Goal: Task Accomplishment & Management: Manage account settings

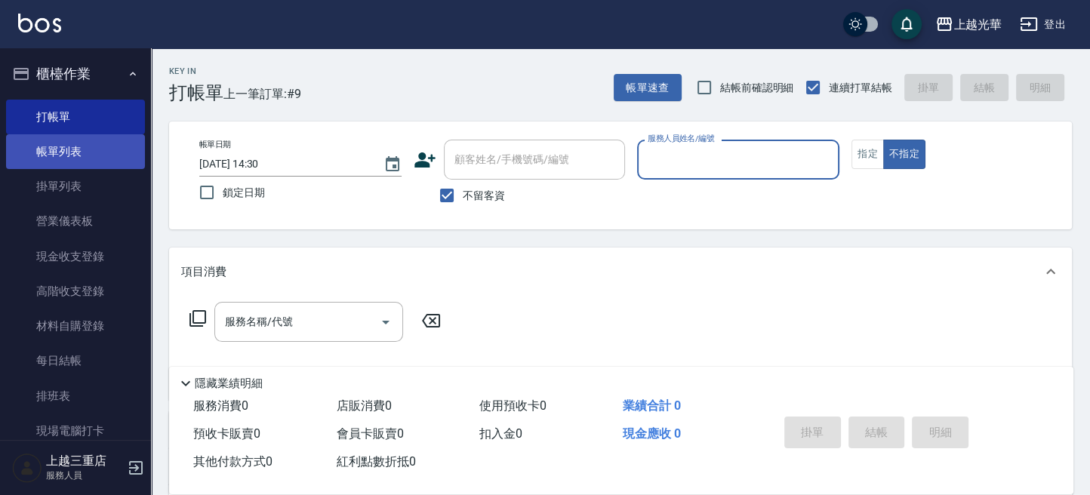
click at [60, 143] on link "帳單列表" at bounding box center [75, 151] width 139 height 35
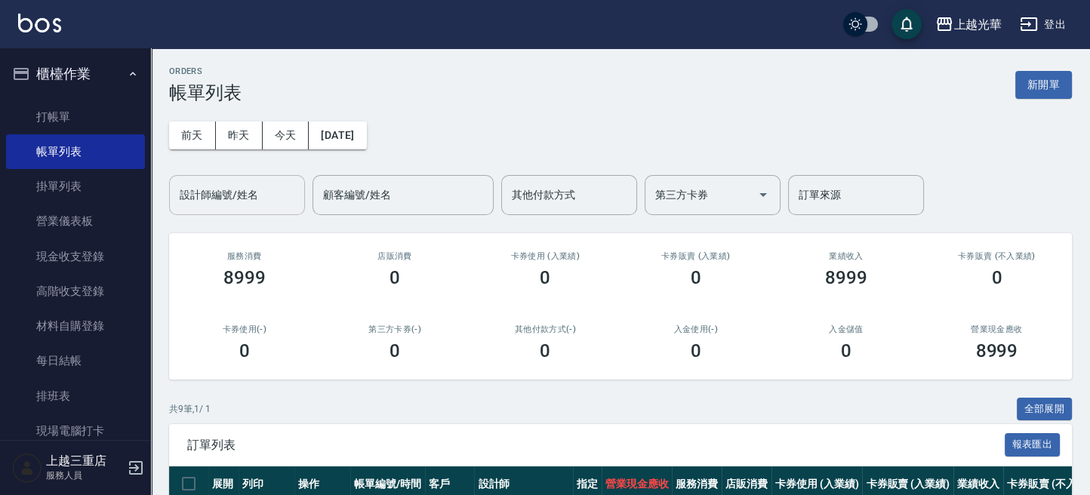
click at [255, 210] on div "設計師編號/姓名" at bounding box center [237, 195] width 136 height 40
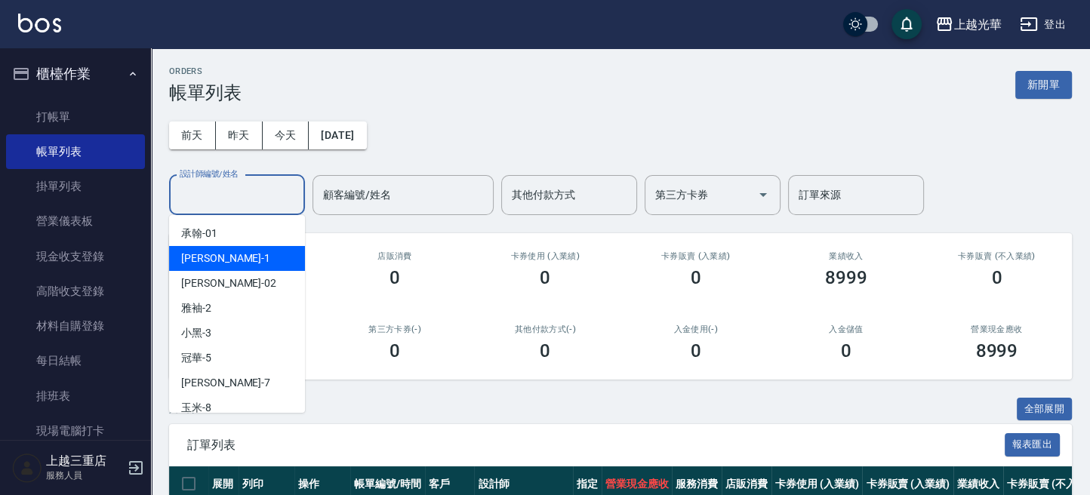
click at [232, 262] on div "小詹 -1" at bounding box center [237, 258] width 136 height 25
type input "小詹-1"
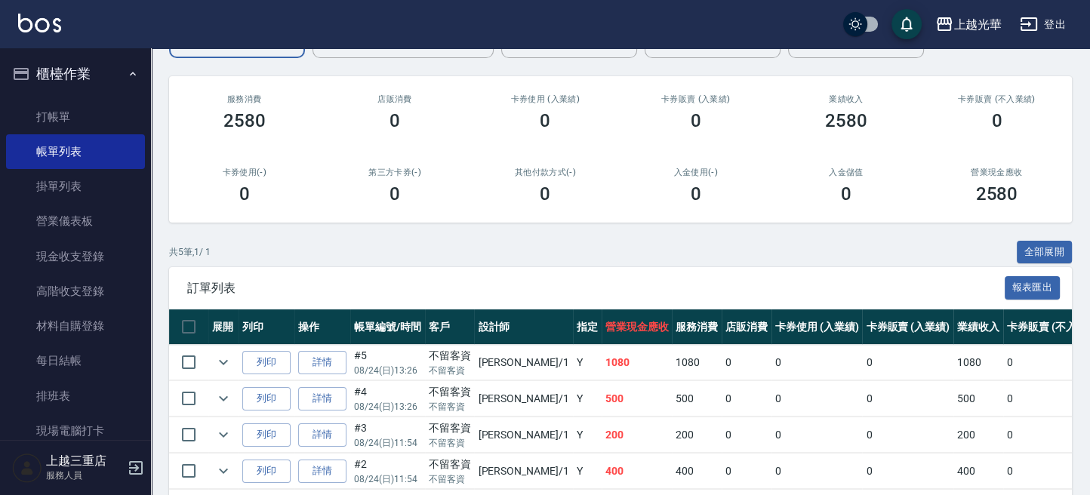
scroll to position [260, 0]
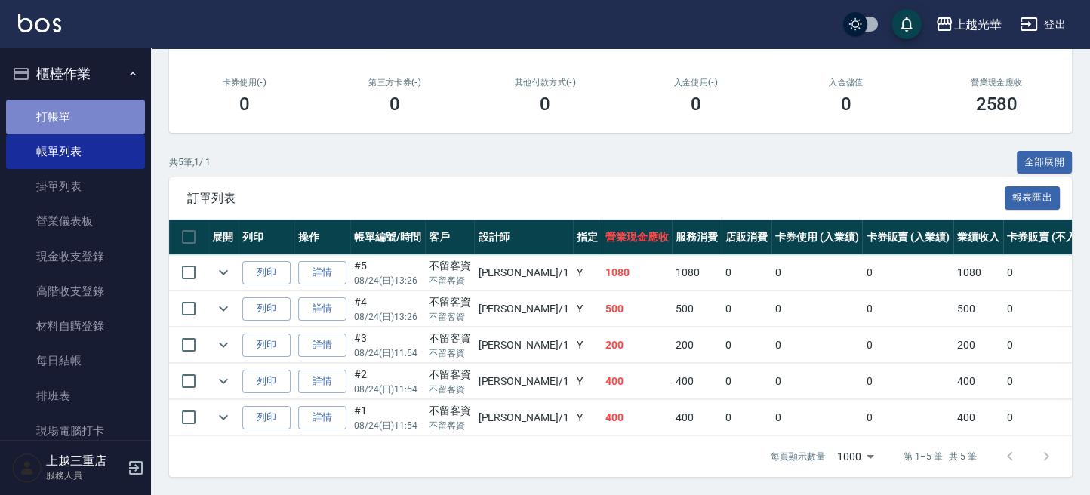
click at [89, 124] on link "打帳單" at bounding box center [75, 117] width 139 height 35
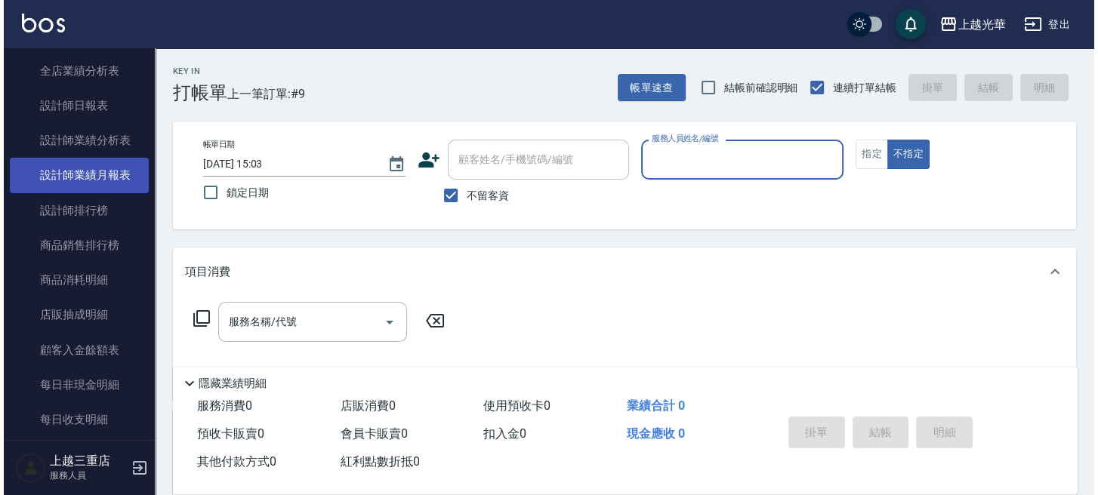
scroll to position [642, 0]
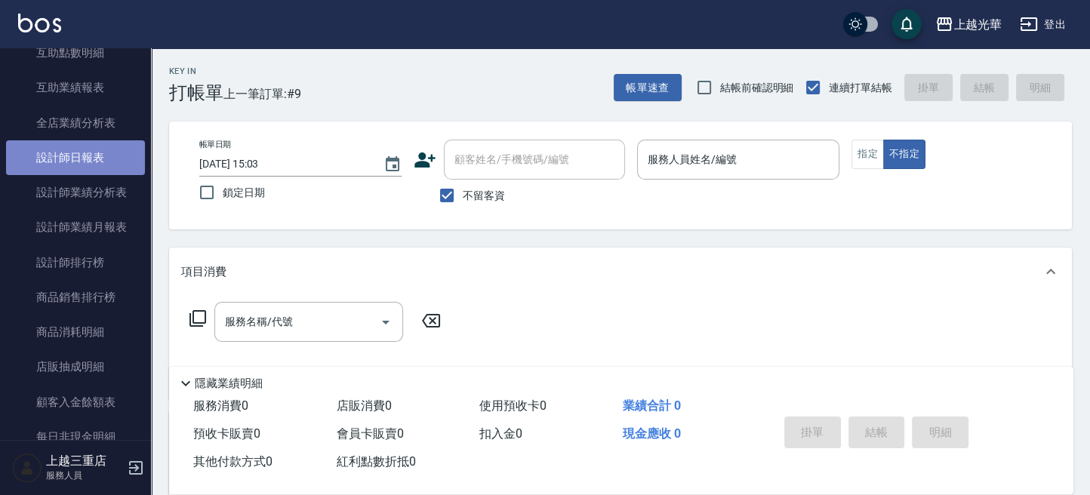
click at [105, 160] on link "設計師日報表" at bounding box center [75, 157] width 139 height 35
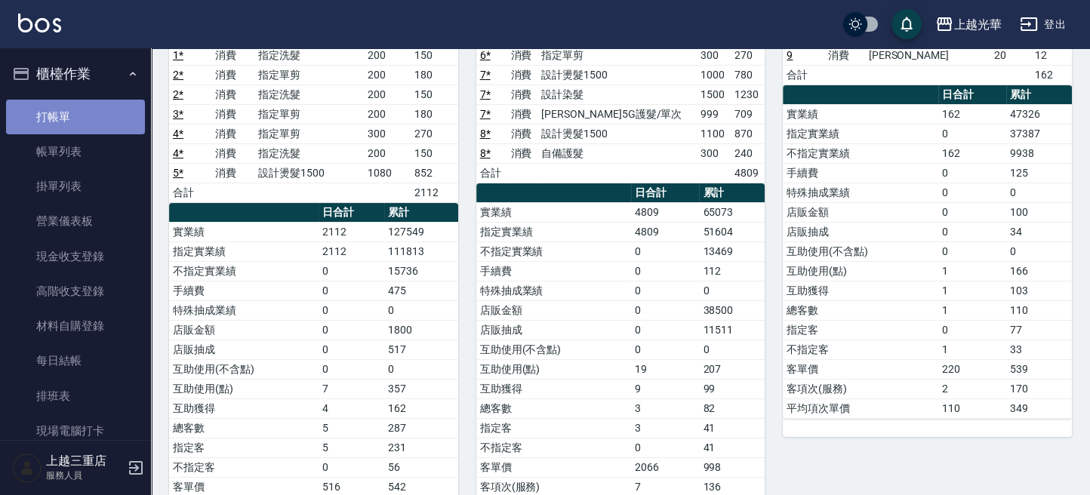
click at [89, 106] on link "打帳單" at bounding box center [75, 117] width 139 height 35
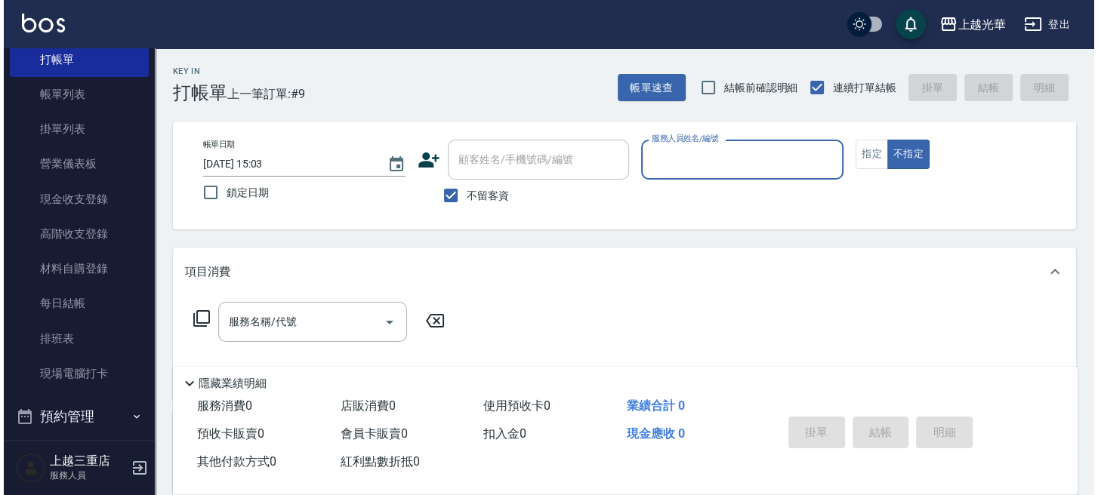
scroll to position [100, 0]
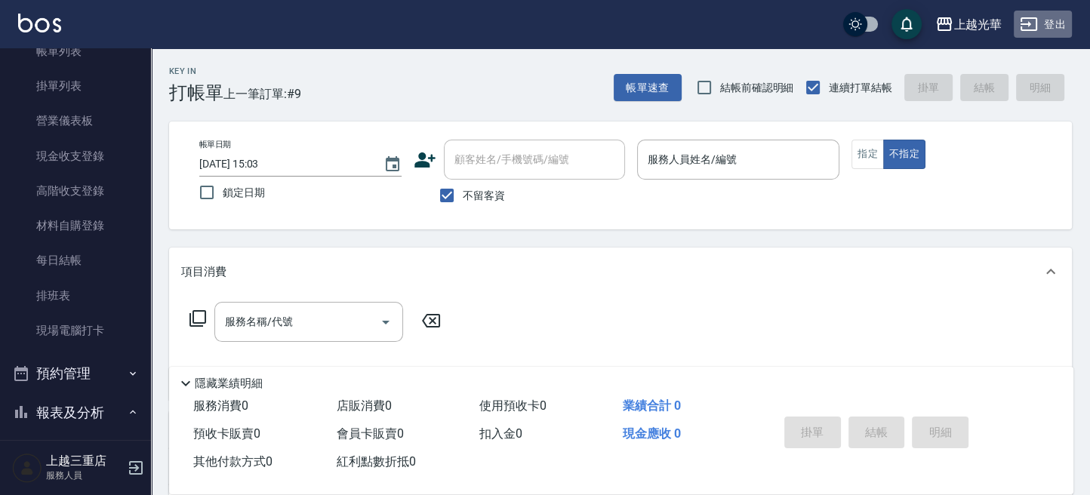
click at [1039, 32] on button "登出" at bounding box center [1043, 25] width 58 height 28
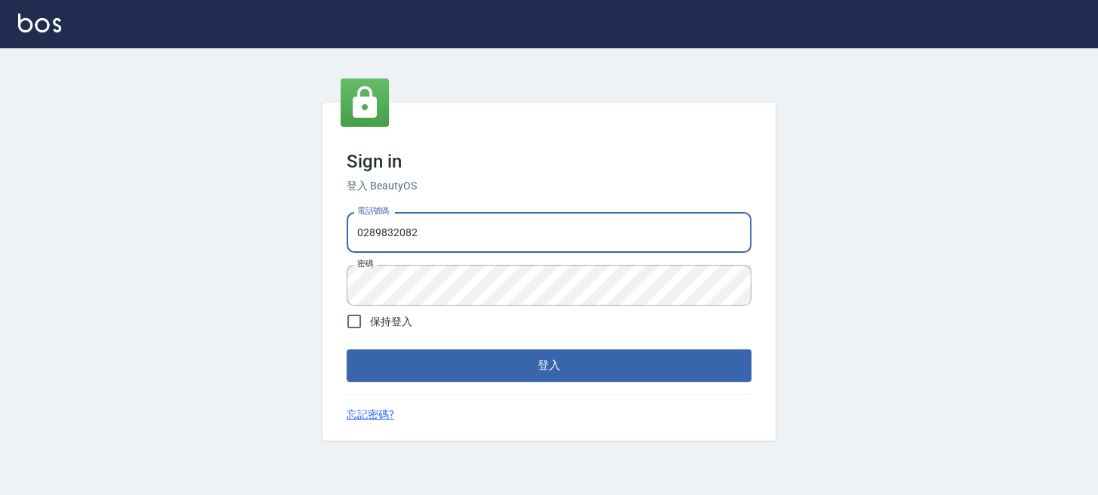
drag, startPoint x: 634, startPoint y: 236, endPoint x: 0, endPoint y: 92, distance: 650.2
click at [0, 262] on html "Sign in 登入 BeautyOS 電話號碼 0289832082 電話號碼 密碼 密碼 保持登入 登入 忘記密碼?" at bounding box center [549, 247] width 1098 height 495
type input "0955332100"
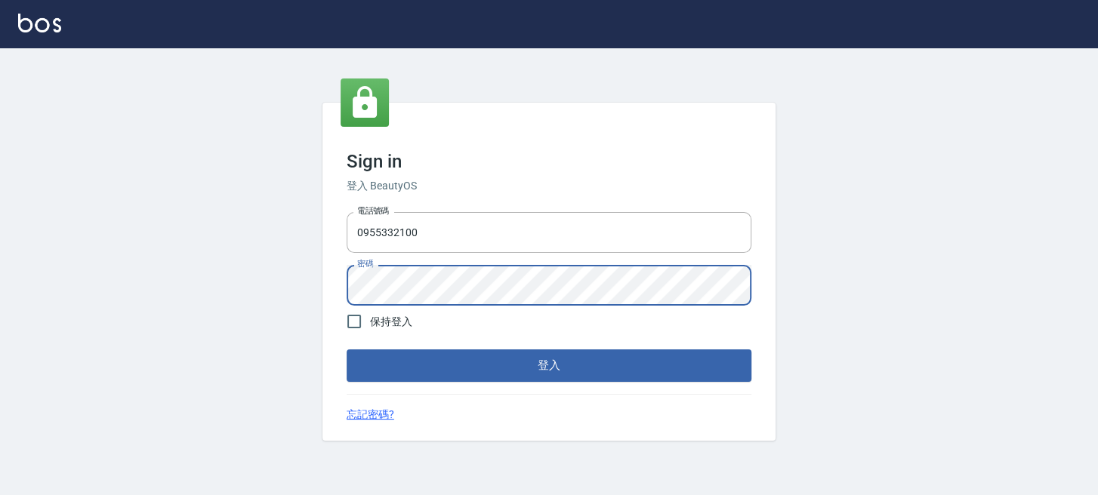
click at [347, 350] on button "登入" at bounding box center [549, 366] width 405 height 32
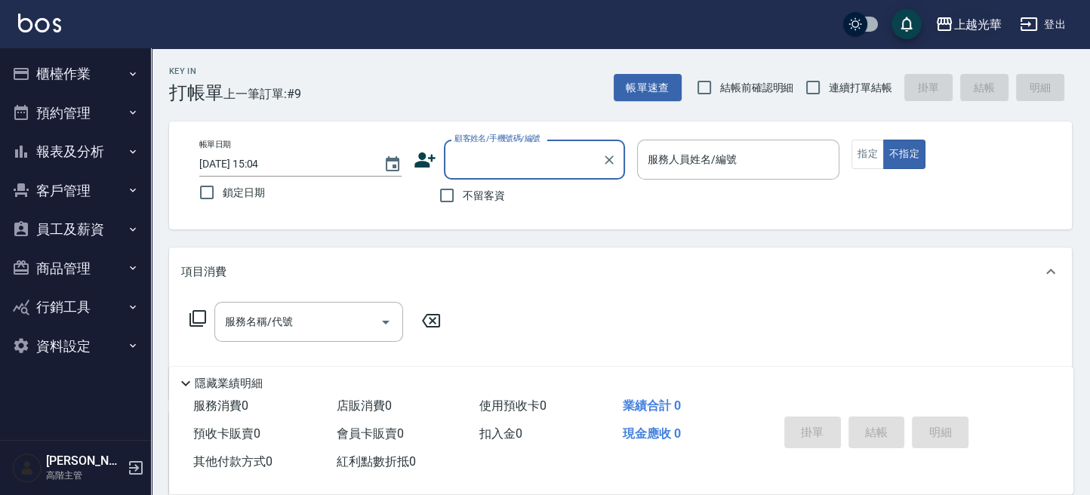
drag, startPoint x: 992, startPoint y: 21, endPoint x: 985, endPoint y: 26, distance: 8.6
click at [985, 26] on div "上越光華" at bounding box center [977, 24] width 48 height 19
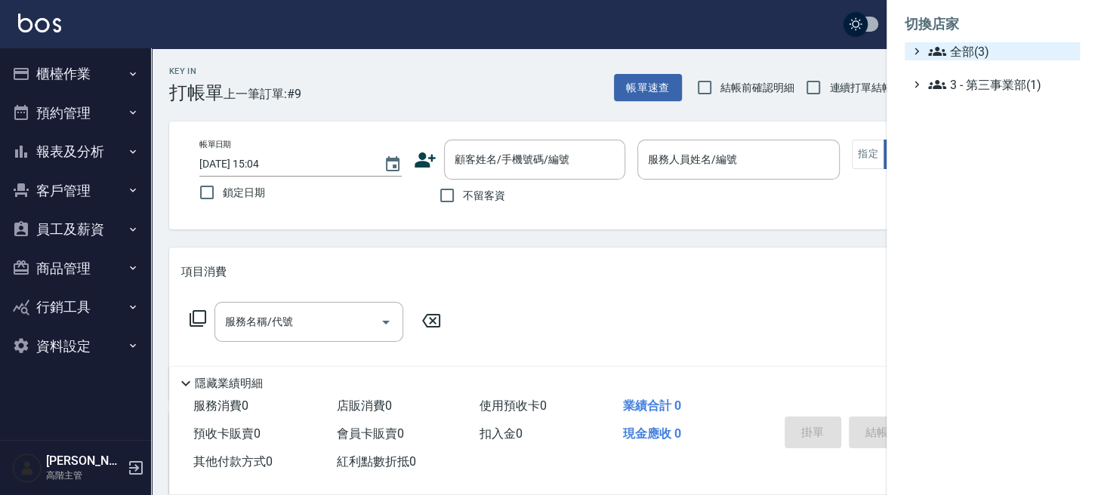
drag, startPoint x: 966, startPoint y: 47, endPoint x: 961, endPoint y: 57, distance: 10.8
click at [965, 47] on span "全部(3)" at bounding box center [1001, 51] width 146 height 18
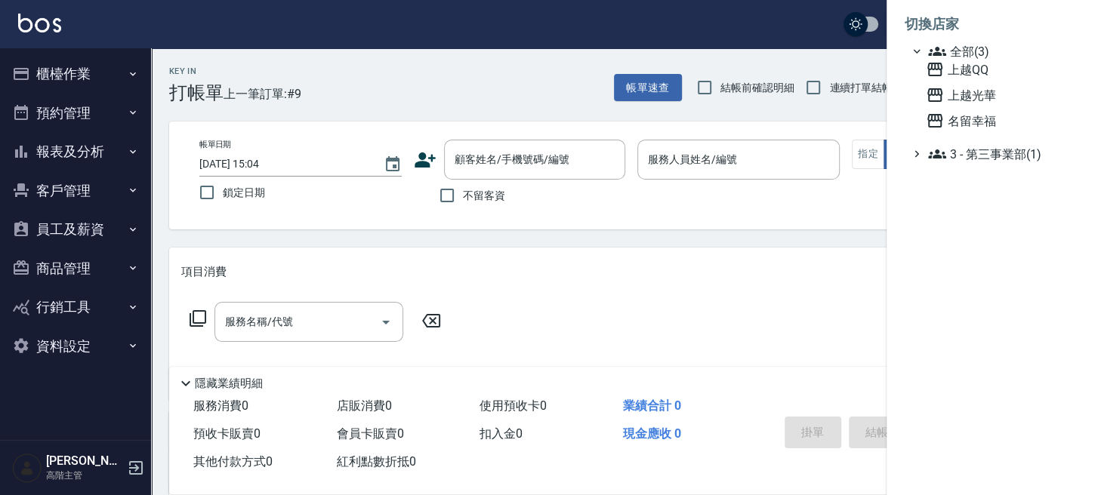
click at [960, 66] on span "上越QQ" at bounding box center [1000, 69] width 148 height 18
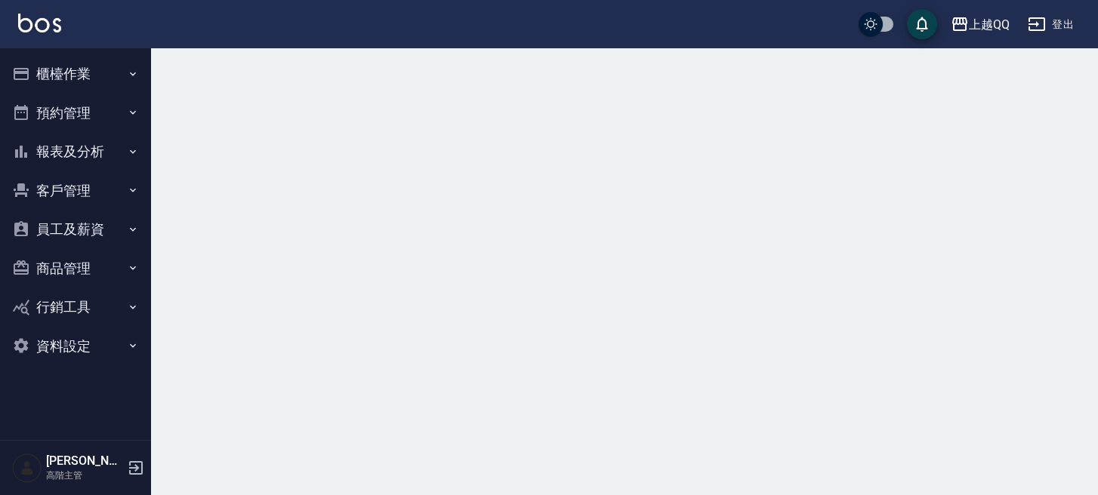
click at [99, 167] on button "報表及分析" at bounding box center [75, 151] width 139 height 39
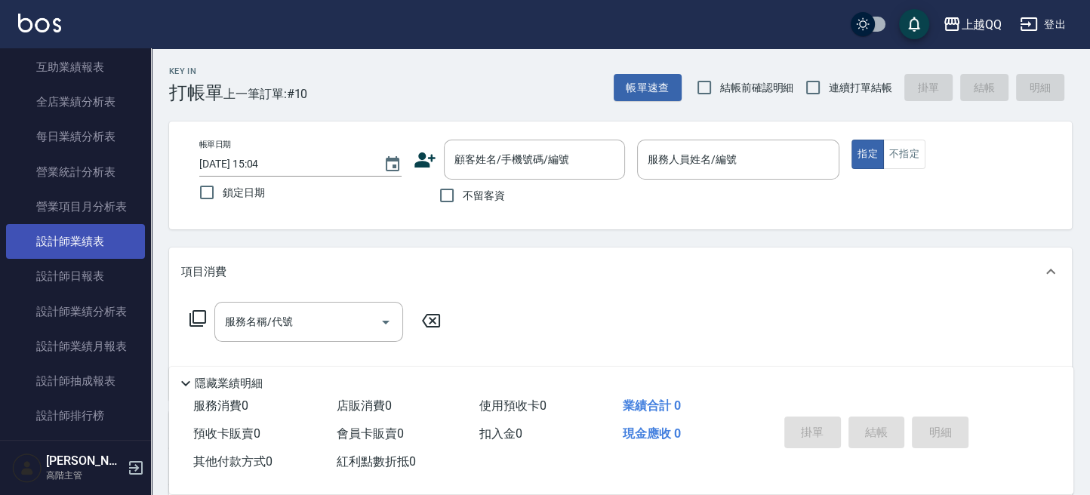
scroll to position [503, 0]
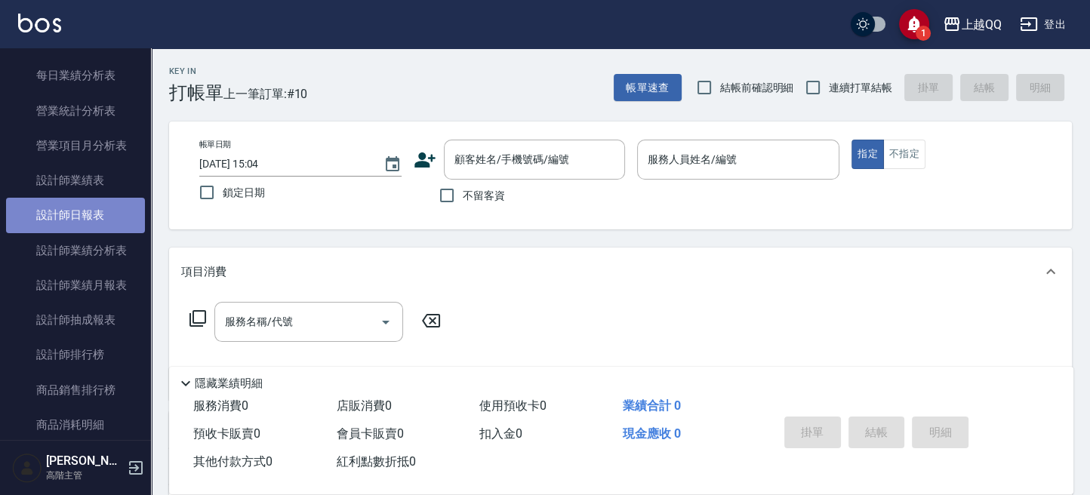
click at [99, 217] on link "設計師日報表" at bounding box center [75, 215] width 139 height 35
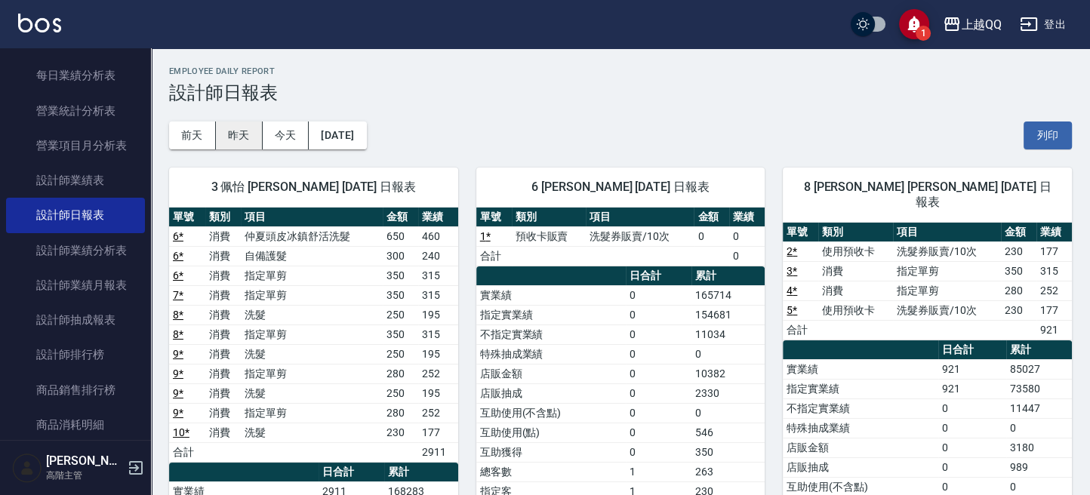
click at [244, 143] on button "昨天" at bounding box center [239, 136] width 47 height 28
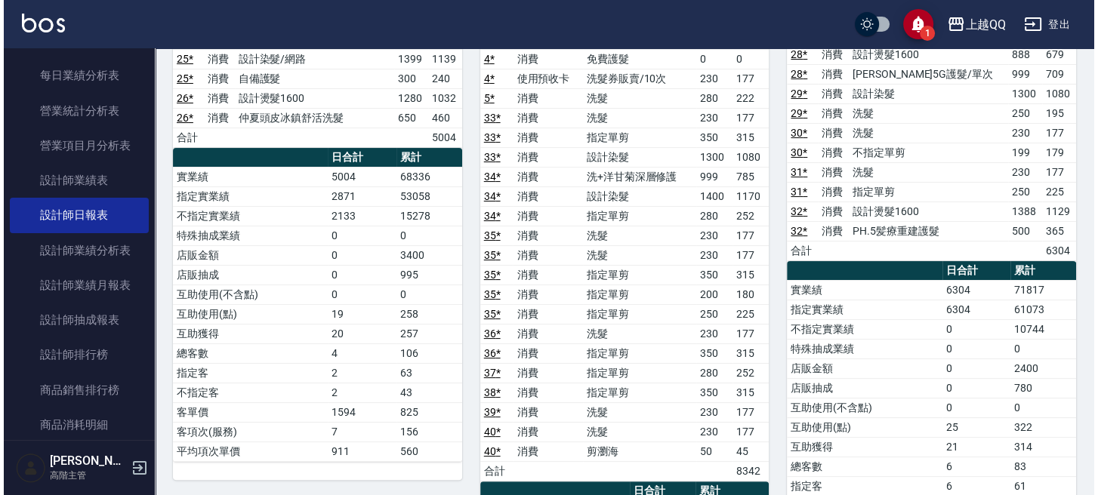
scroll to position [201, 0]
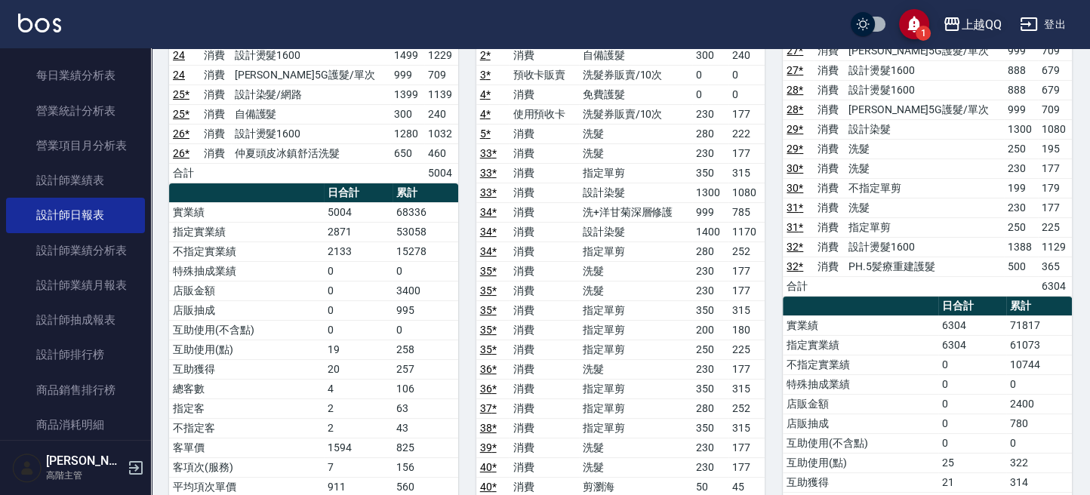
click at [989, 11] on button "上越QQ" at bounding box center [972, 24] width 71 height 31
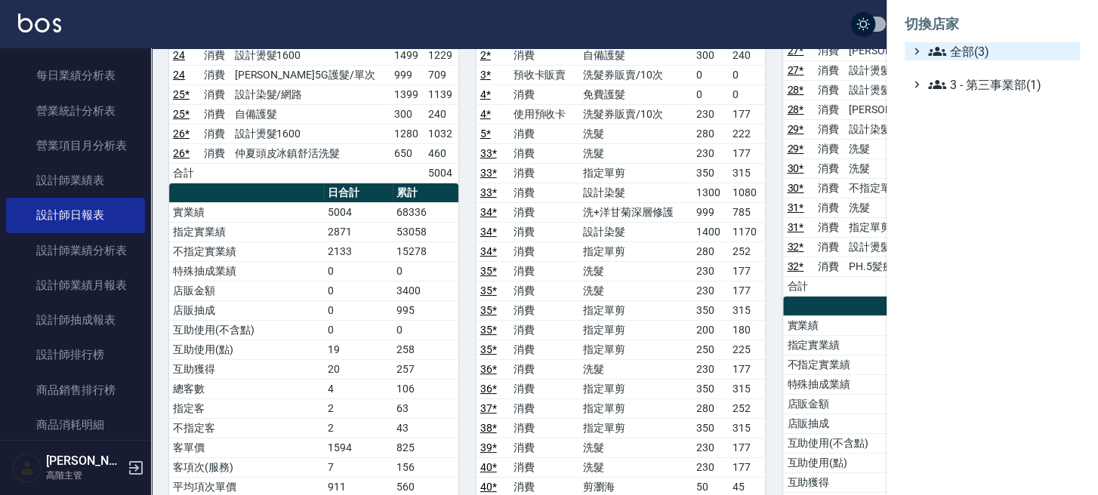
click at [944, 51] on icon at bounding box center [937, 51] width 18 height 18
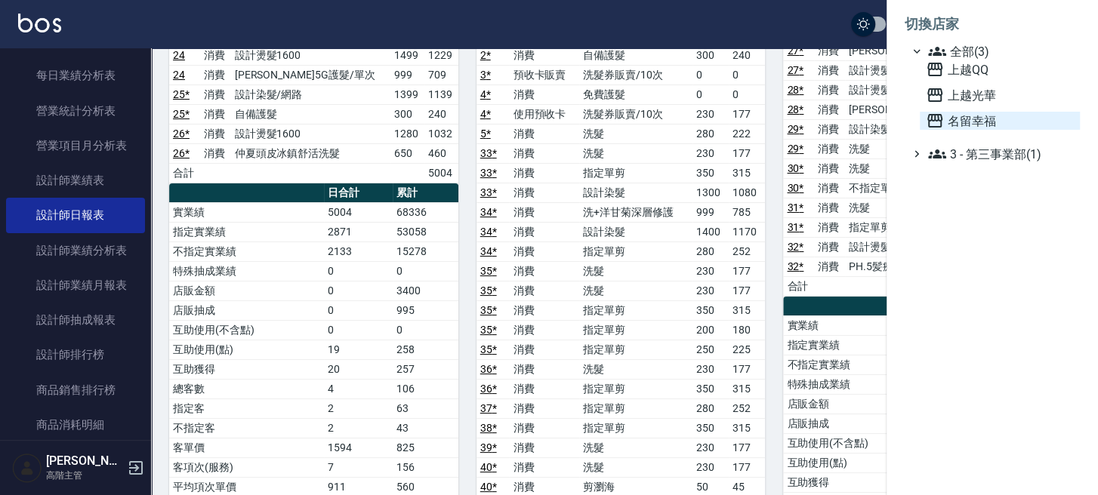
click at [953, 124] on span "名留幸福" at bounding box center [1000, 121] width 148 height 18
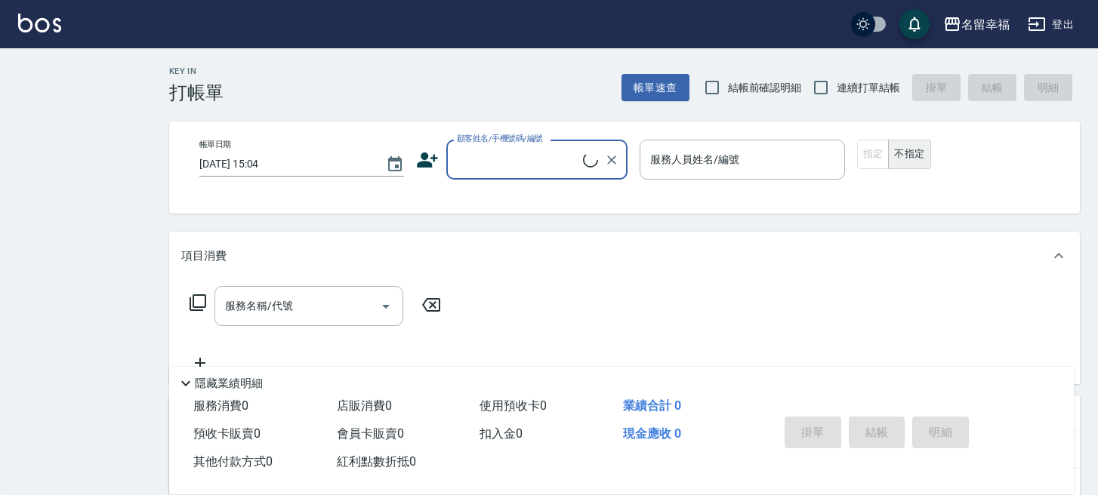
click at [91, 160] on div "名留幸福 登出 Key In 打帳單 帳單速查 結帳前確認明細 連續打單結帳 掛單 結帳 明細 帳單日期 [DATE] 15:04 顧客姓名/手機號碼/編號 …" at bounding box center [549, 360] width 1098 height 720
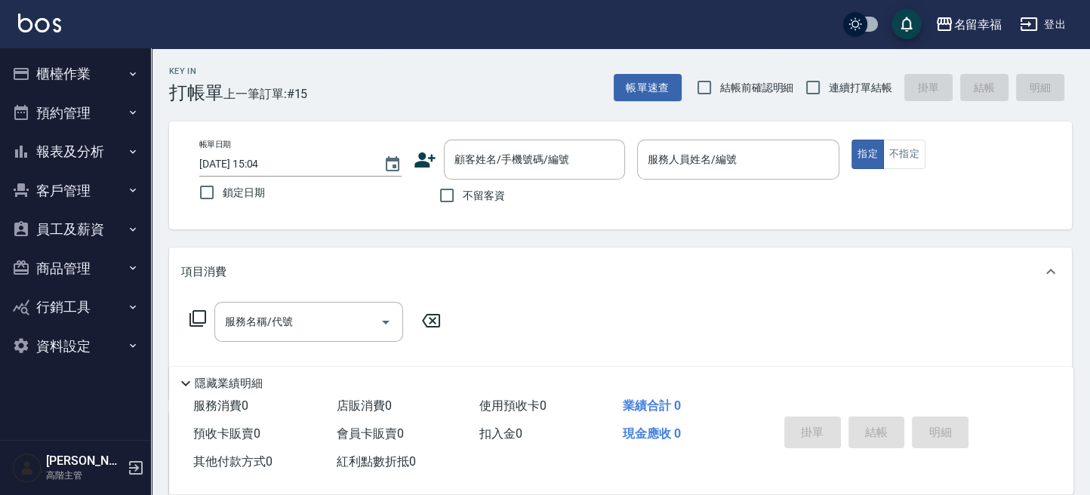
click at [90, 160] on button "報表及分析" at bounding box center [75, 151] width 139 height 39
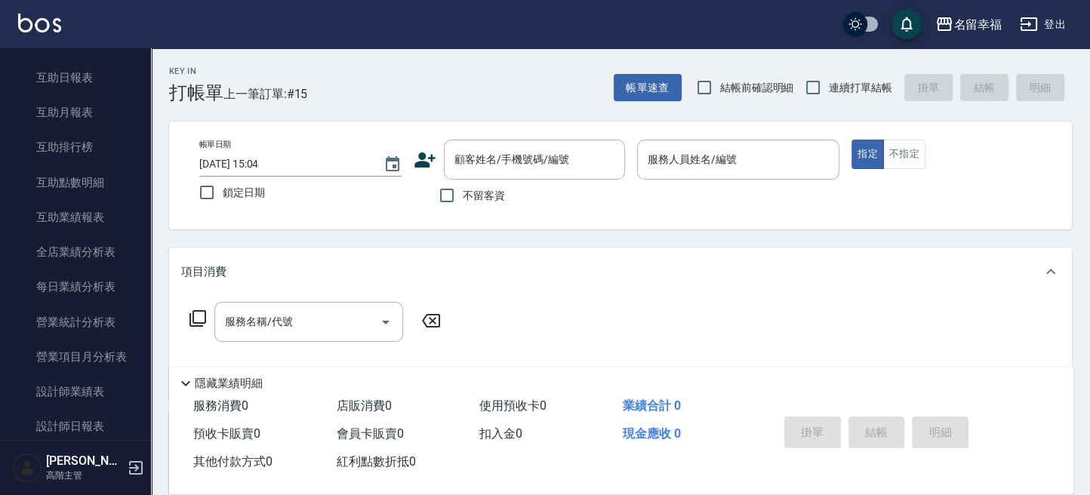
scroll to position [604, 0]
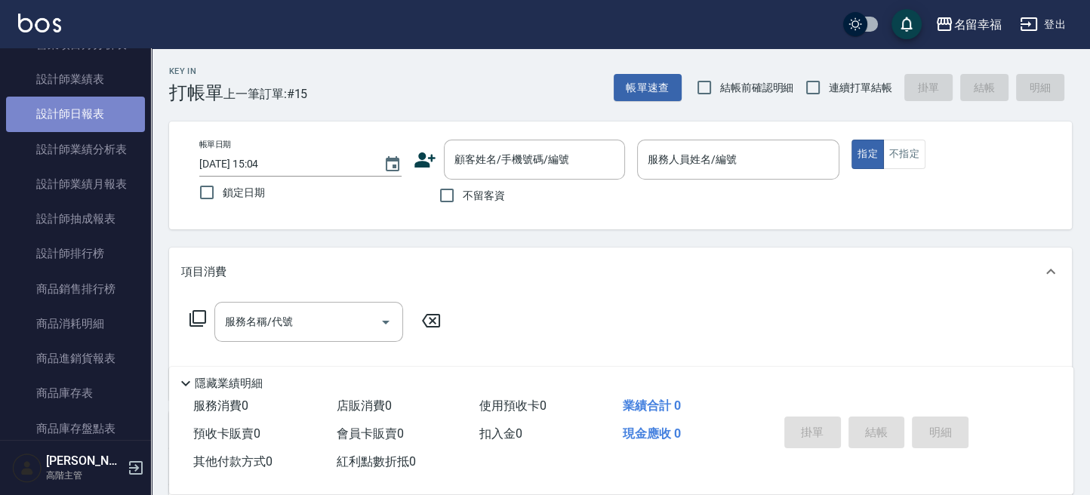
click at [94, 119] on link "設計師日報表" at bounding box center [75, 114] width 139 height 35
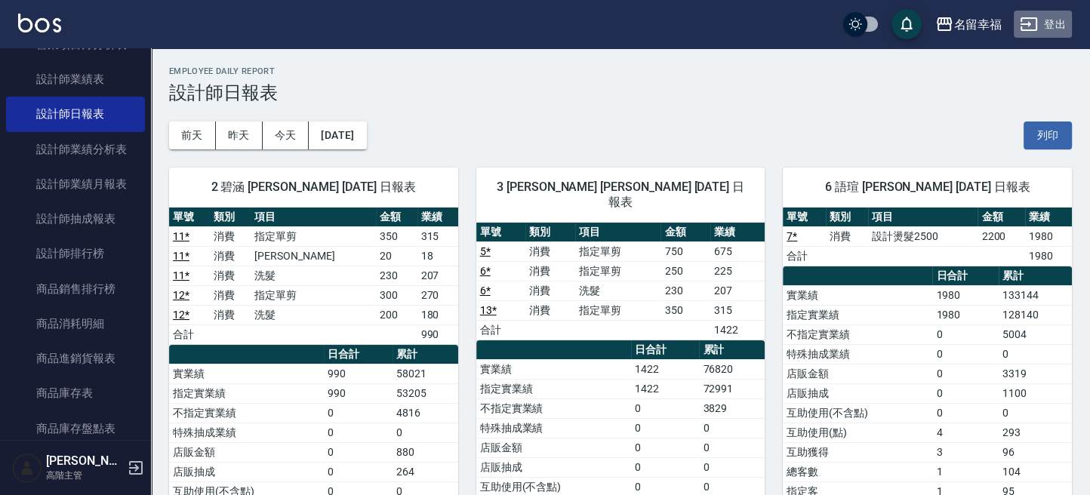
click at [1055, 25] on button "登出" at bounding box center [1043, 25] width 58 height 28
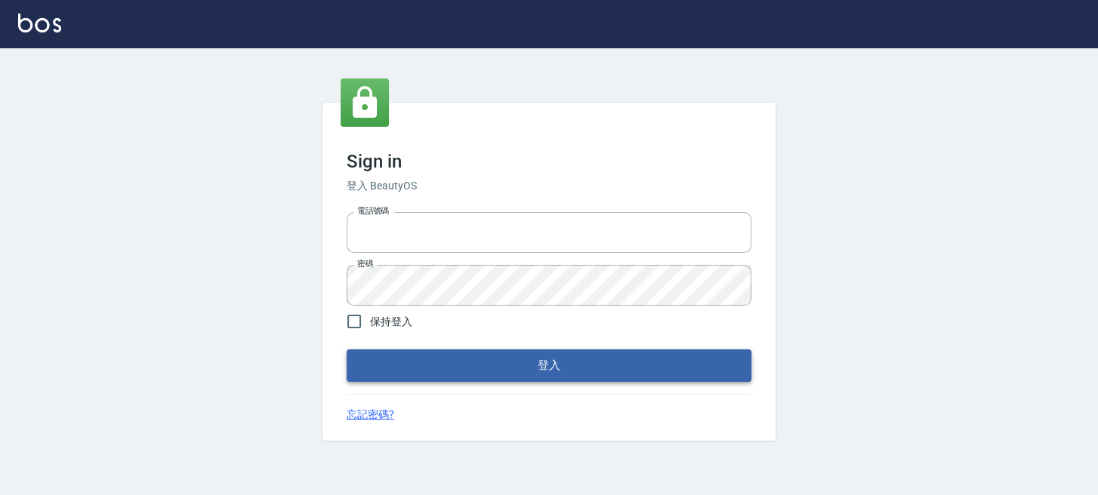
type input "0289832082"
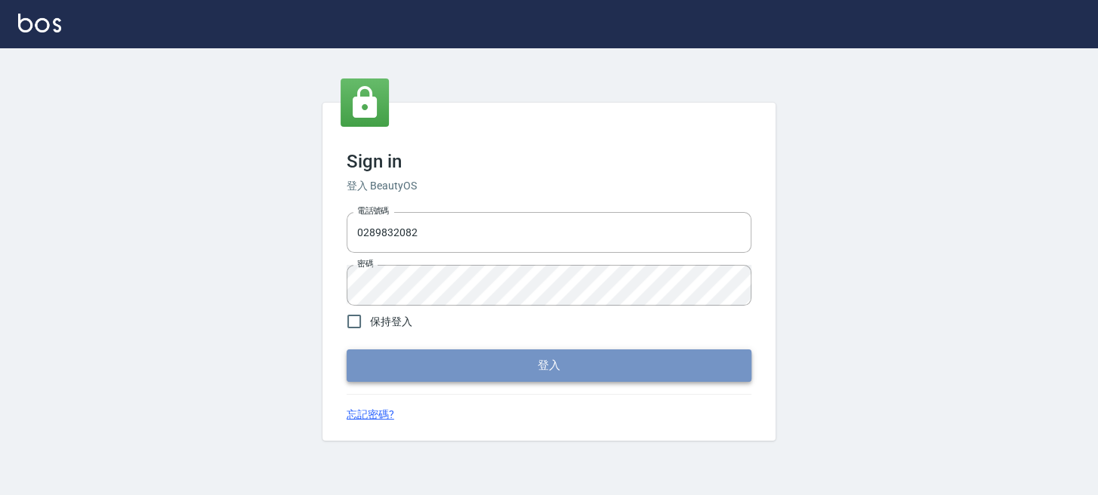
click at [559, 350] on button "登入" at bounding box center [549, 366] width 405 height 32
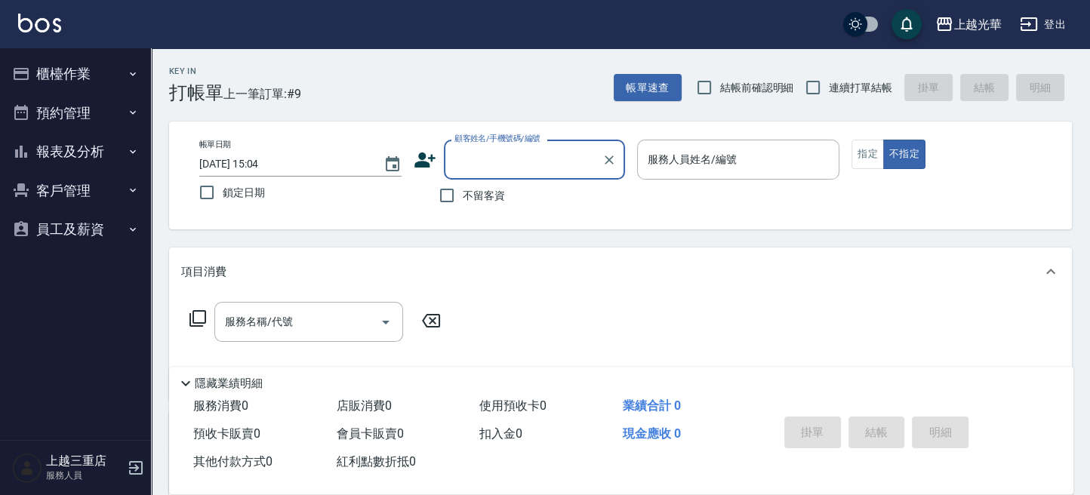
click at [50, 149] on button "報表及分析" at bounding box center [75, 151] width 139 height 39
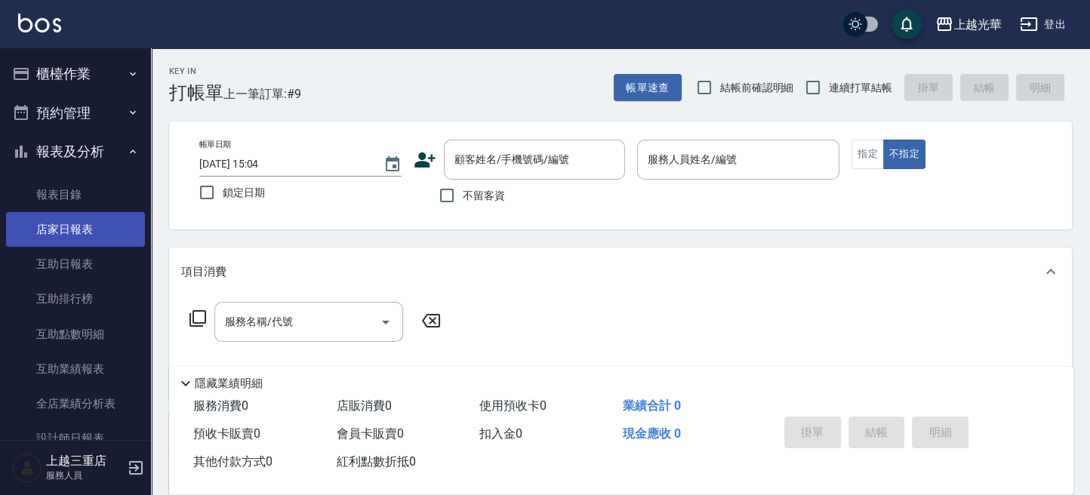
click at [74, 226] on link "店家日報表" at bounding box center [75, 229] width 139 height 35
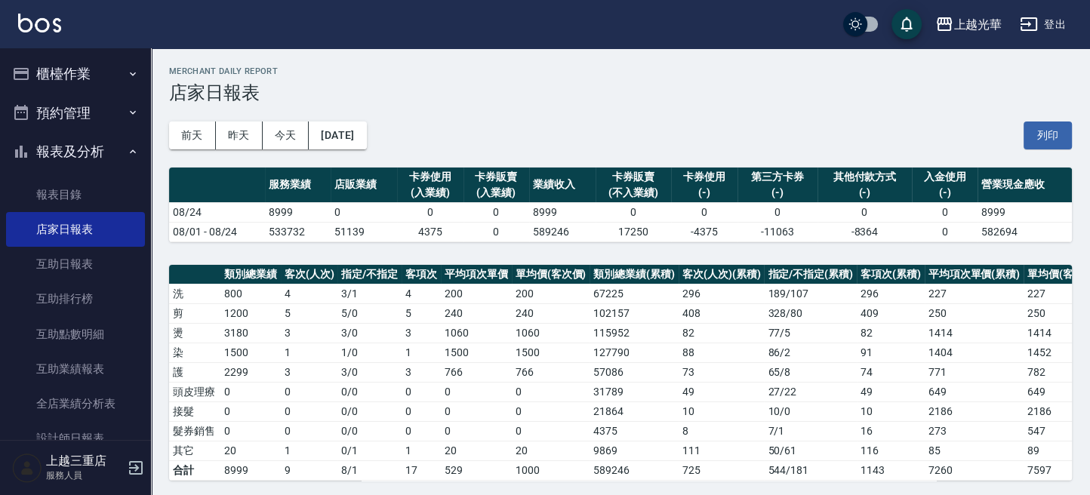
drag, startPoint x: 45, startPoint y: 85, endPoint x: 57, endPoint y: 91, distance: 13.2
click at [45, 85] on button "櫃檯作業" at bounding box center [75, 73] width 139 height 39
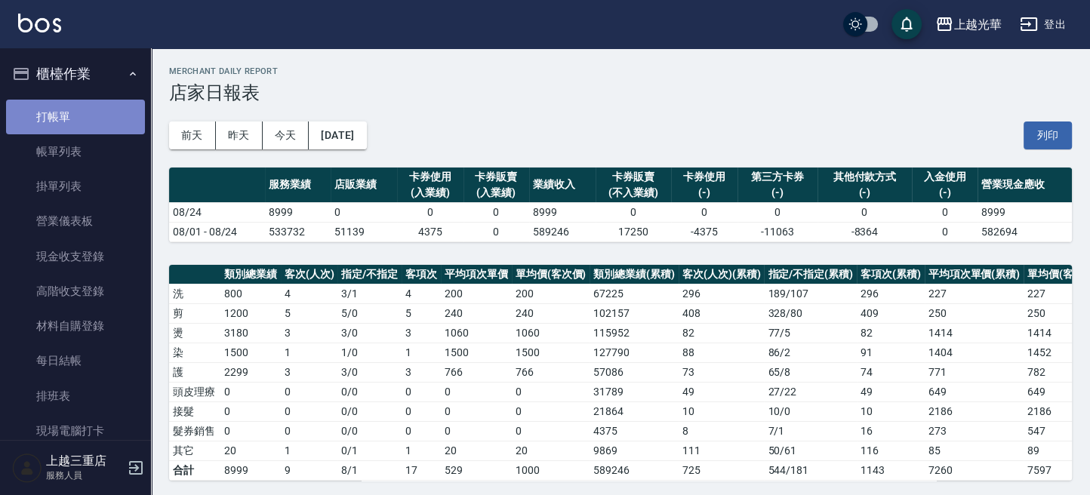
click at [78, 115] on link "打帳單" at bounding box center [75, 117] width 139 height 35
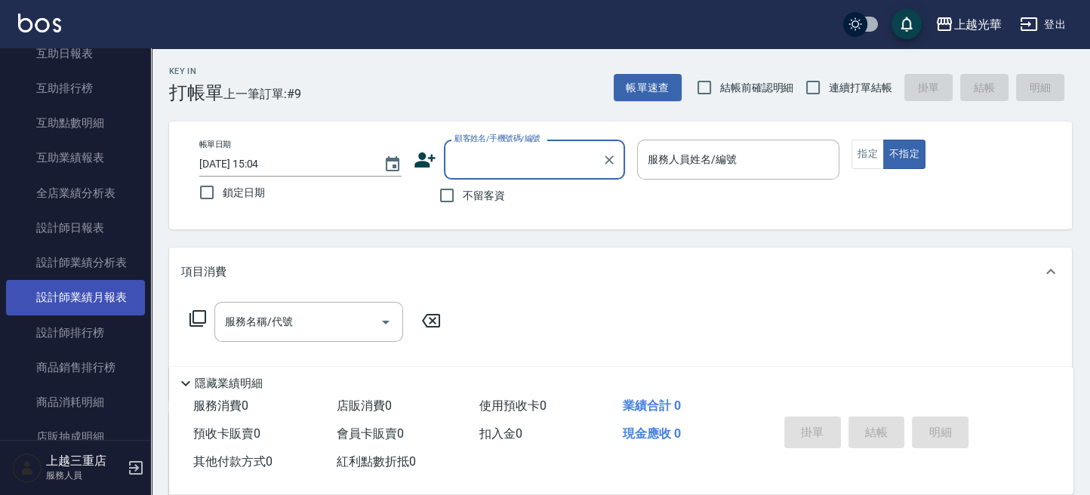
scroll to position [604, 0]
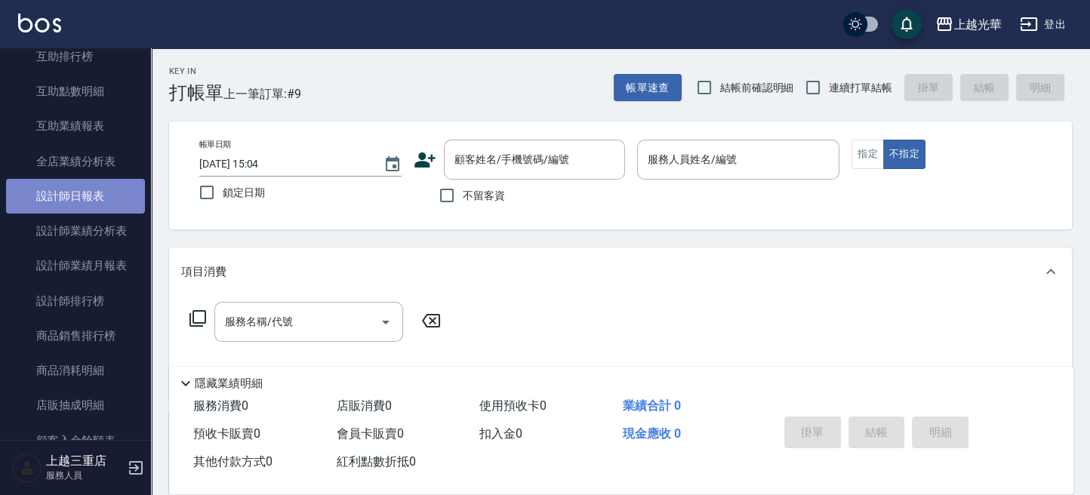
click at [90, 182] on link "設計師日報表" at bounding box center [75, 196] width 139 height 35
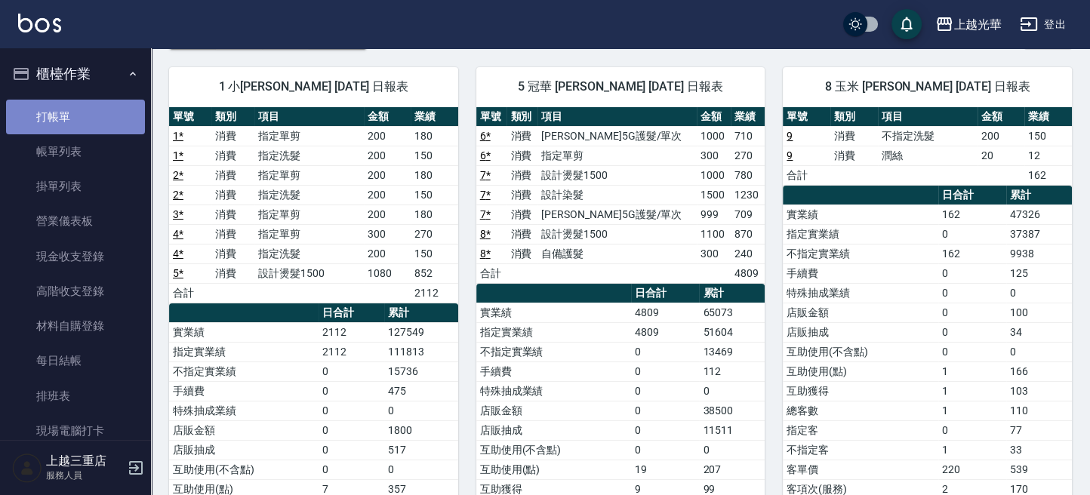
click at [100, 121] on link "打帳單" at bounding box center [75, 117] width 139 height 35
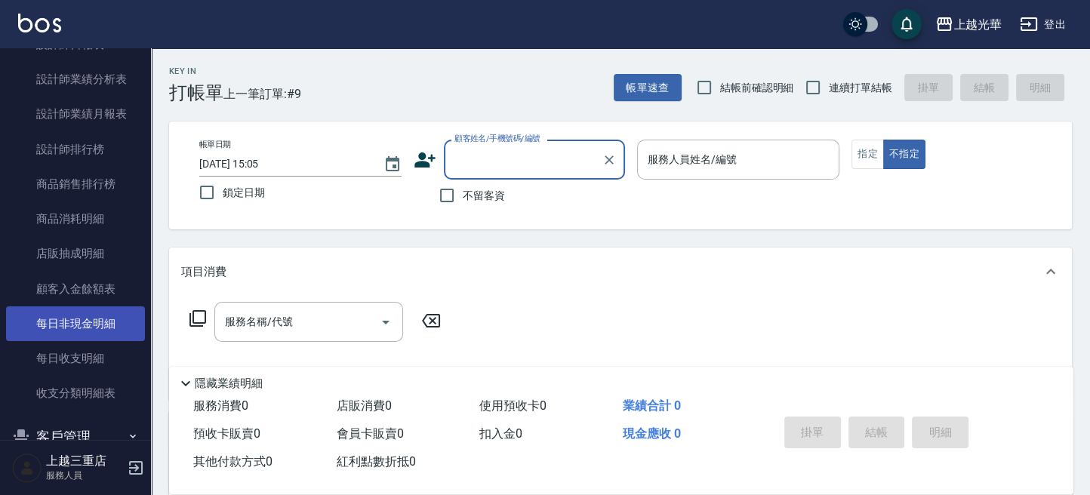
scroll to position [627, 0]
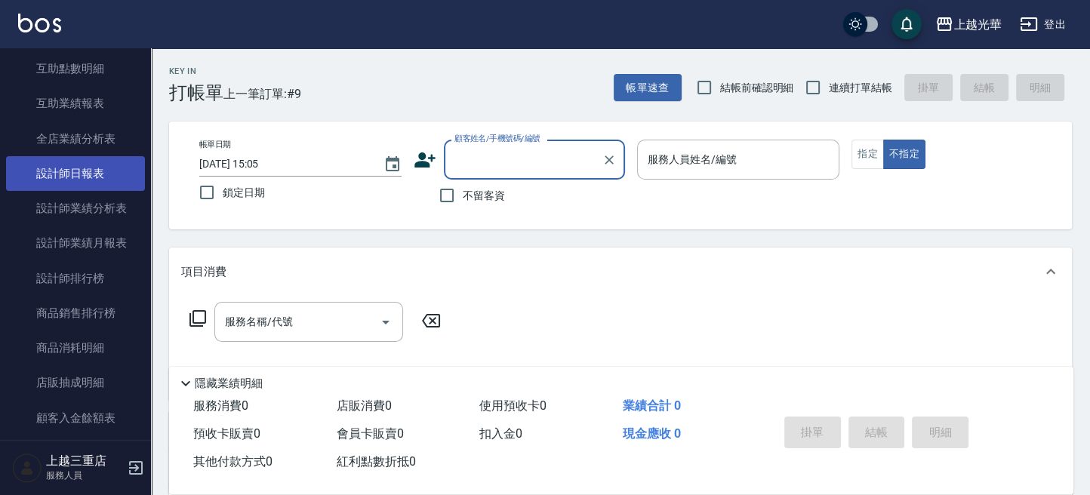
click at [100, 182] on link "設計師日報表" at bounding box center [75, 173] width 139 height 35
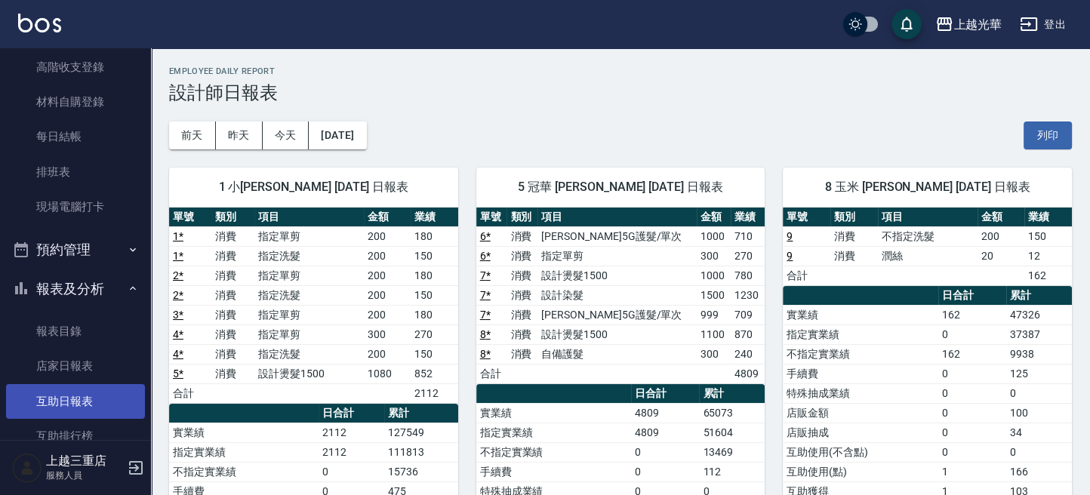
scroll to position [526, 0]
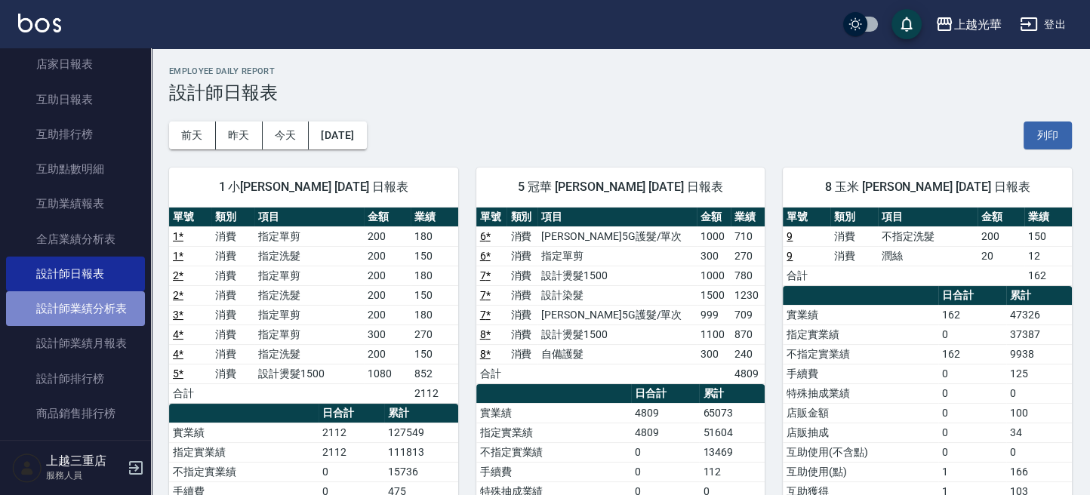
click at [117, 312] on link "設計師業績分析表" at bounding box center [75, 308] width 139 height 35
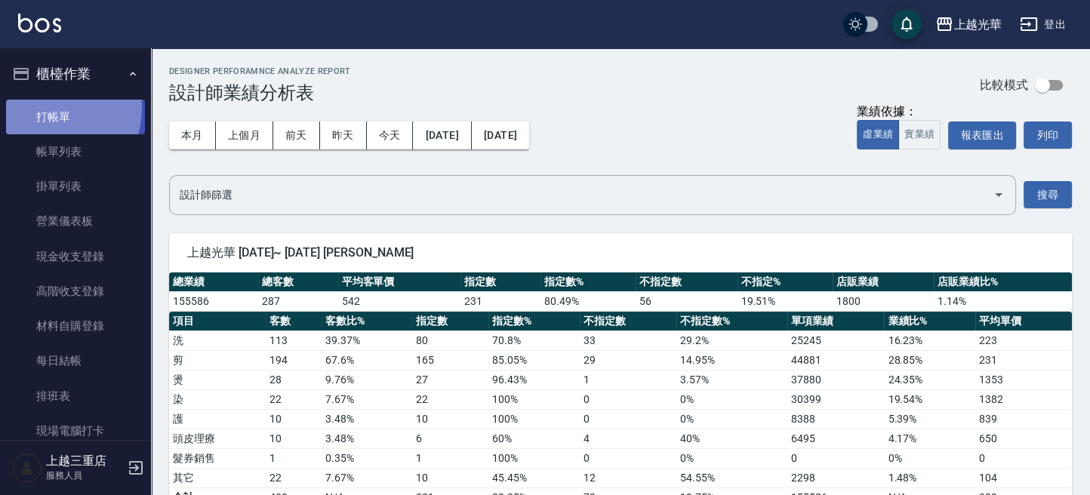
click at [41, 107] on link "打帳單" at bounding box center [75, 117] width 139 height 35
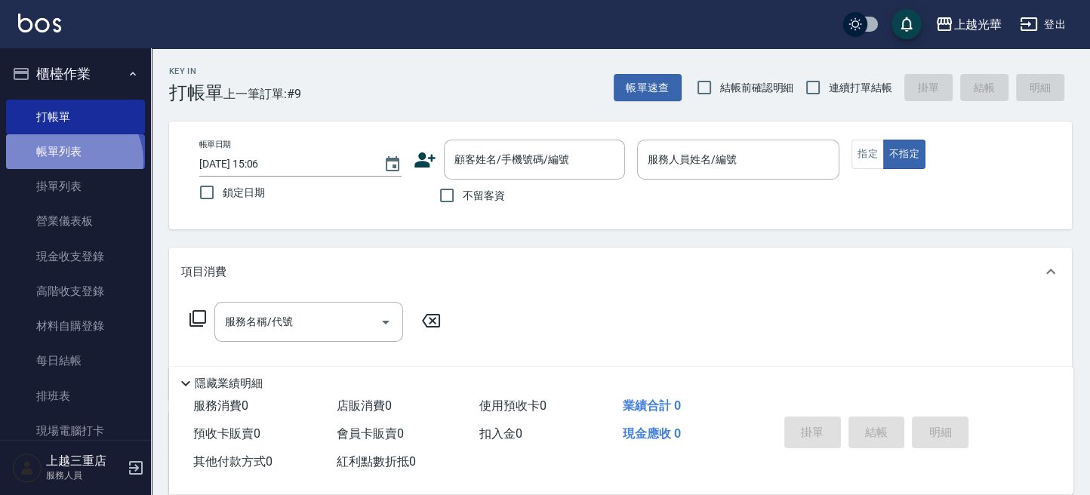
click at [72, 162] on link "帳單列表" at bounding box center [75, 151] width 139 height 35
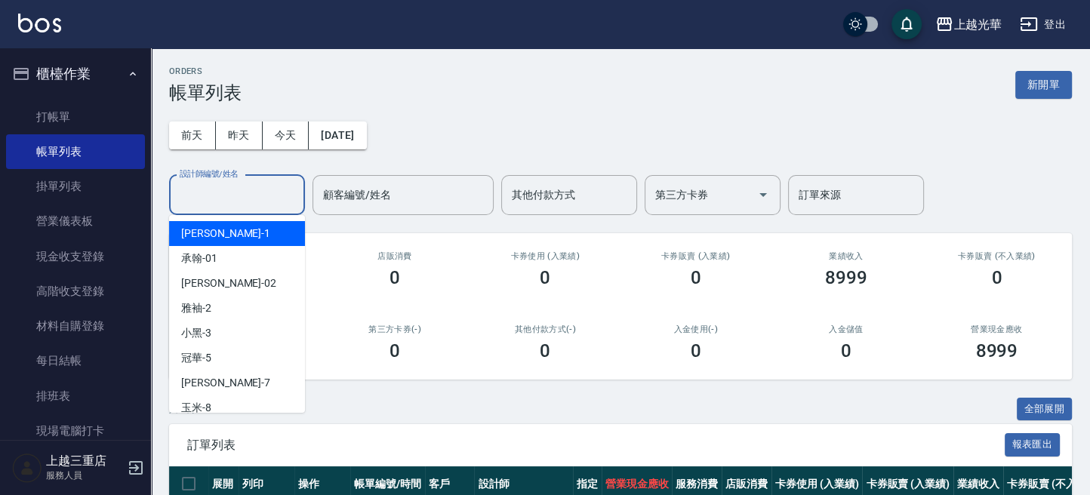
click at [251, 202] on input "設計師編號/姓名" at bounding box center [237, 195] width 122 height 26
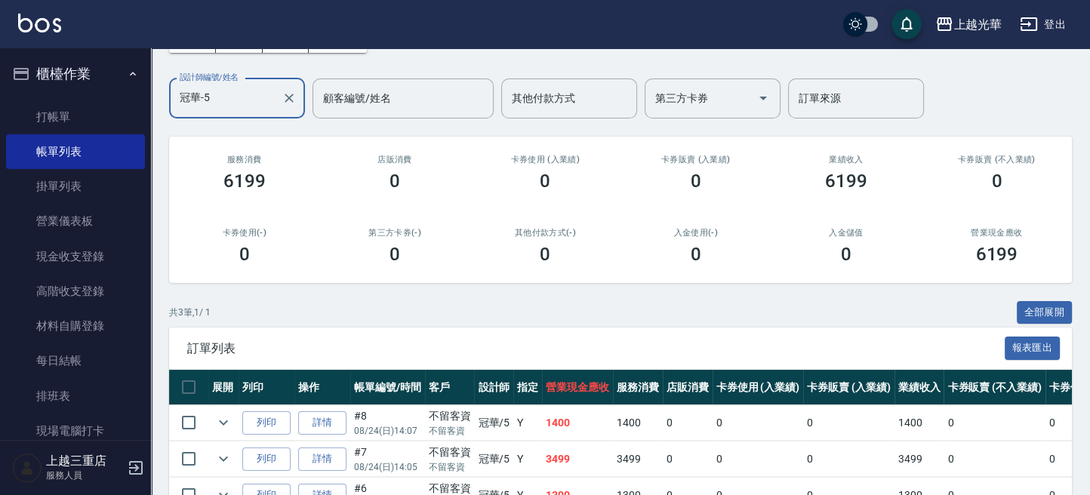
scroll to position [188, 0]
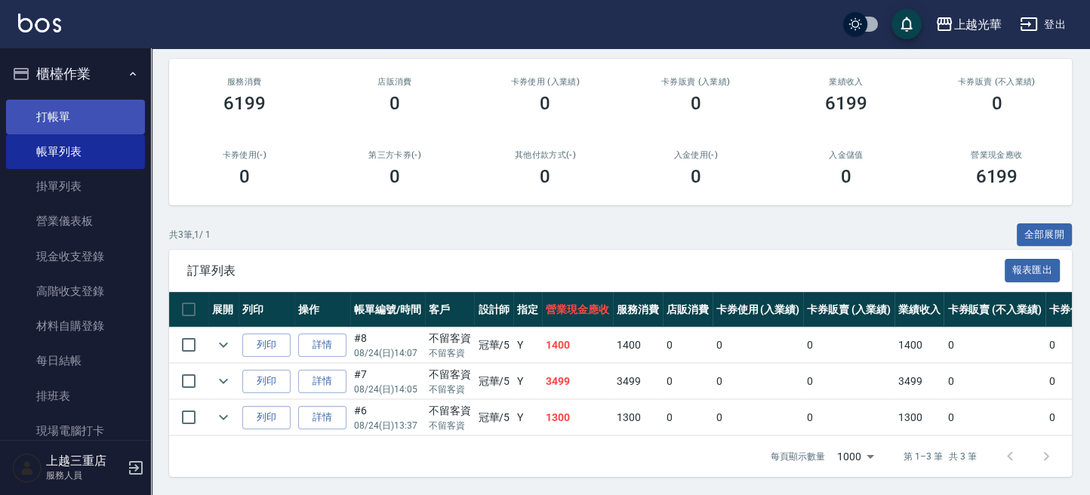
type input "冠華-5"
click at [101, 112] on link "打帳單" at bounding box center [75, 117] width 139 height 35
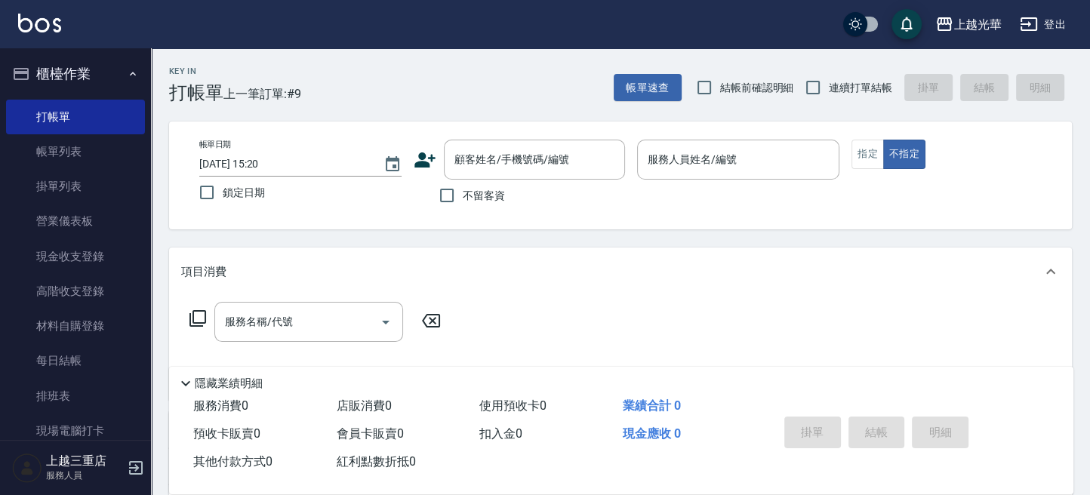
click at [485, 196] on span "不留客資" at bounding box center [484, 196] width 42 height 16
click at [463, 196] on input "不留客資" at bounding box center [447, 196] width 32 height 32
checkbox input "true"
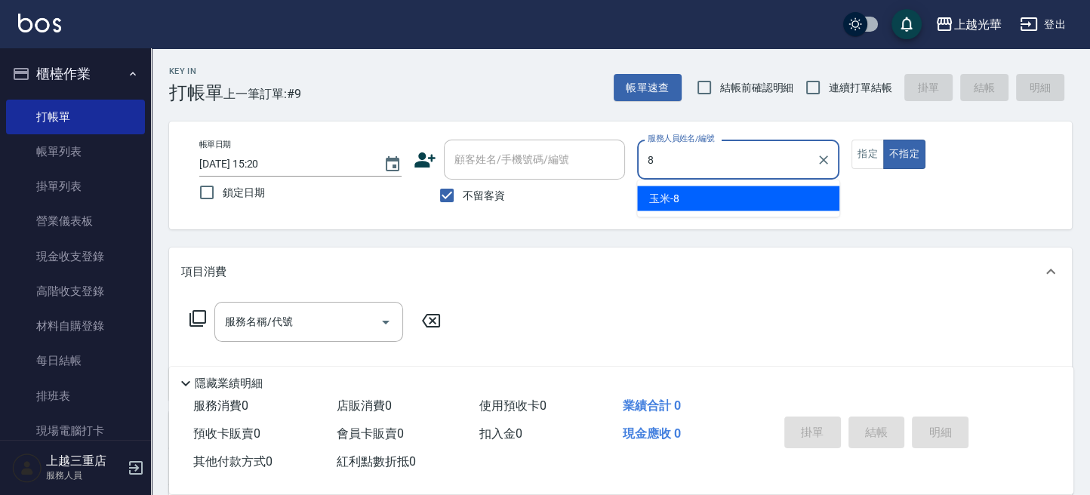
type input "玉米-8"
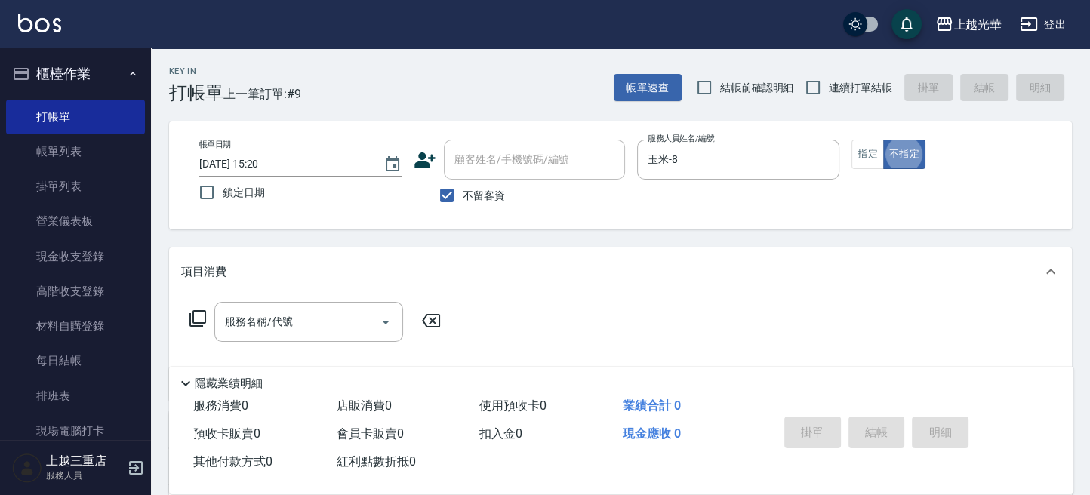
type button "false"
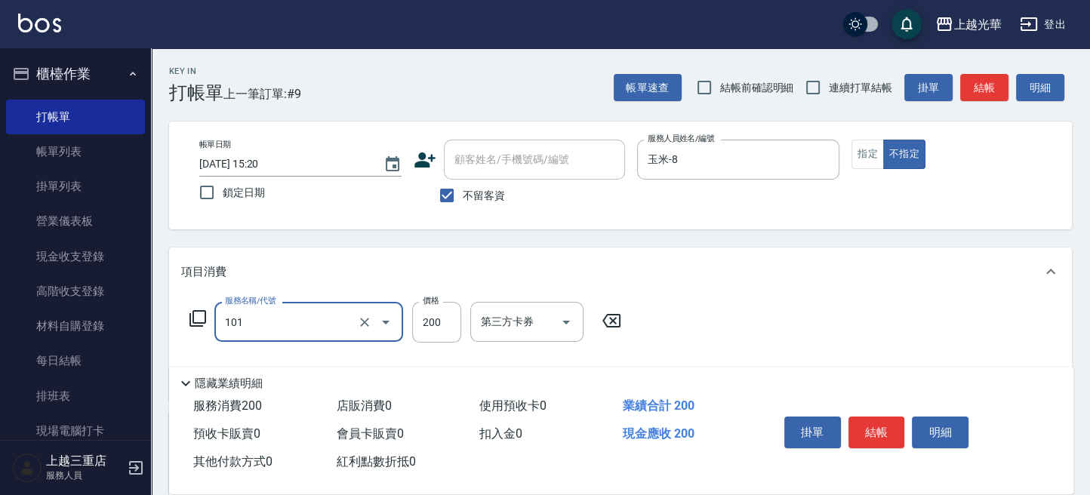
type input "不指定洗髮(101)"
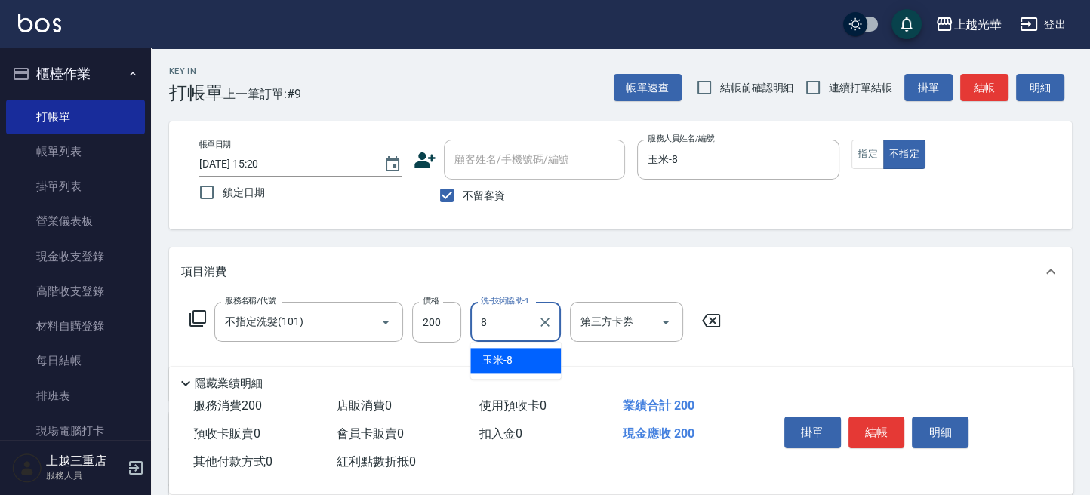
type input "玉米-8"
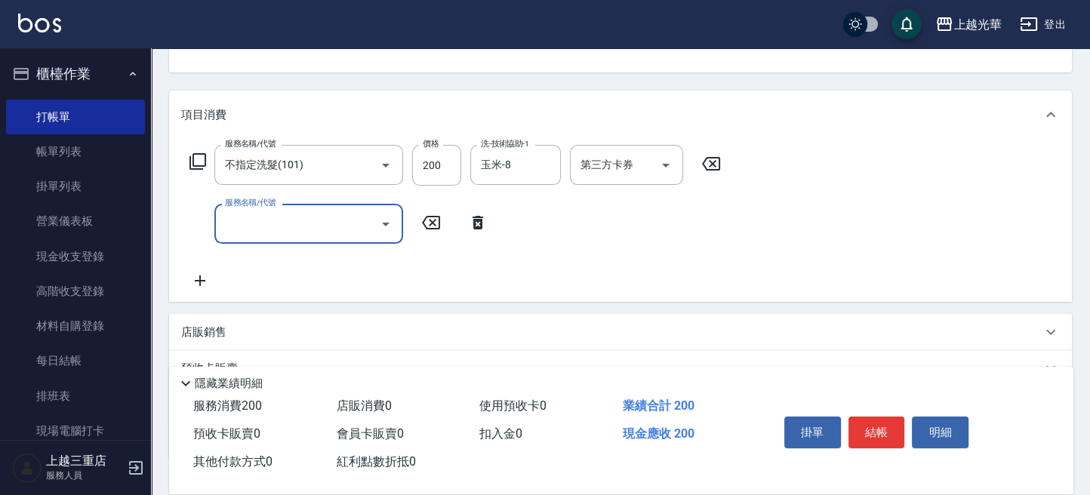
scroll to position [201, 0]
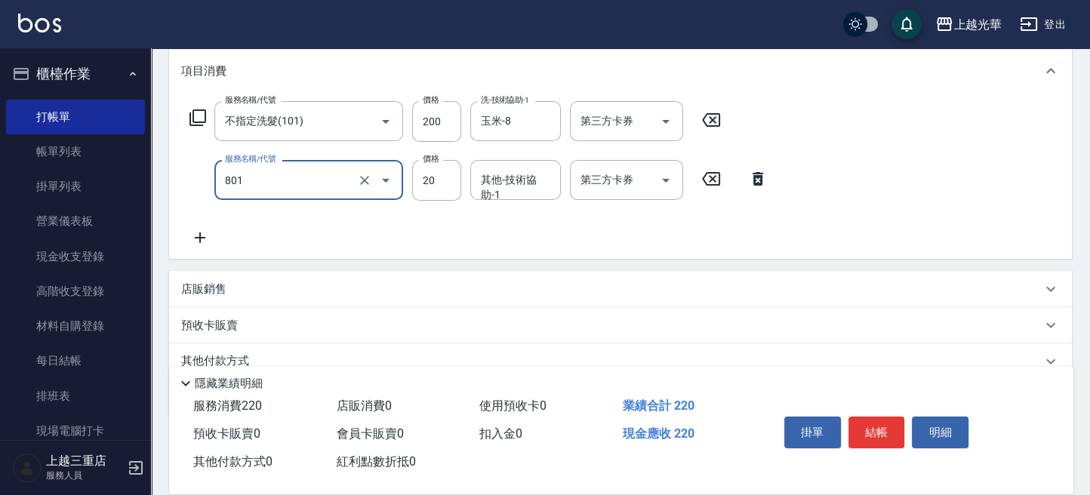
type input "潤絲(801)"
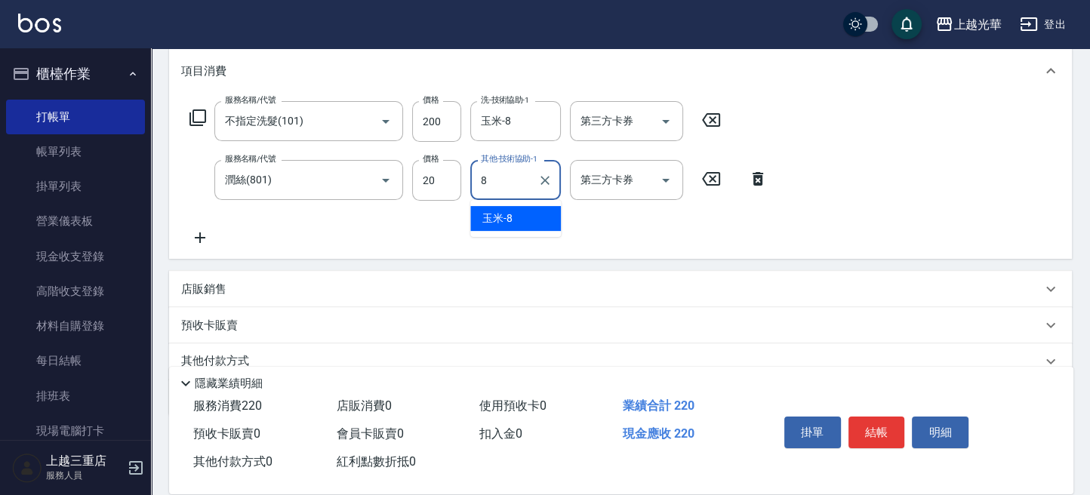
type input "玉米-8"
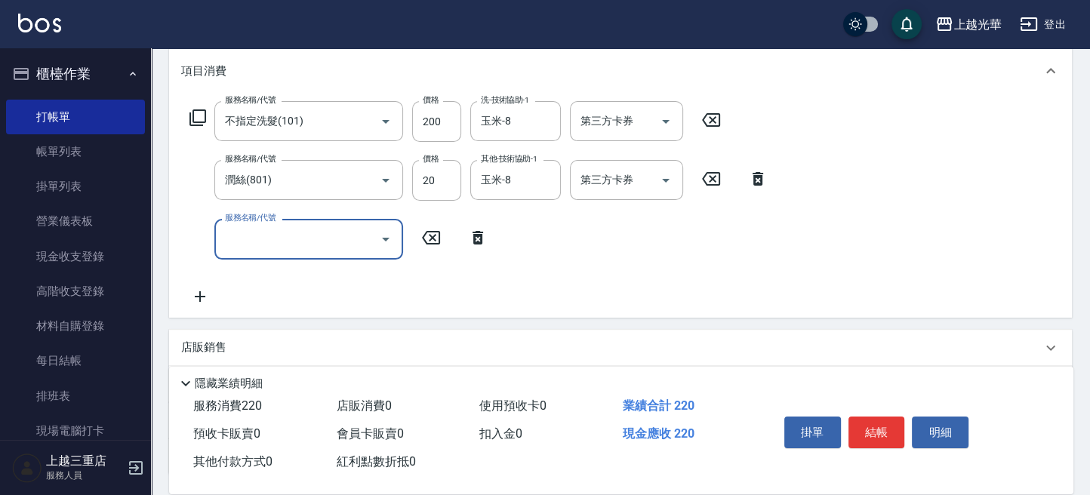
click at [867, 420] on button "結帳" at bounding box center [877, 433] width 57 height 32
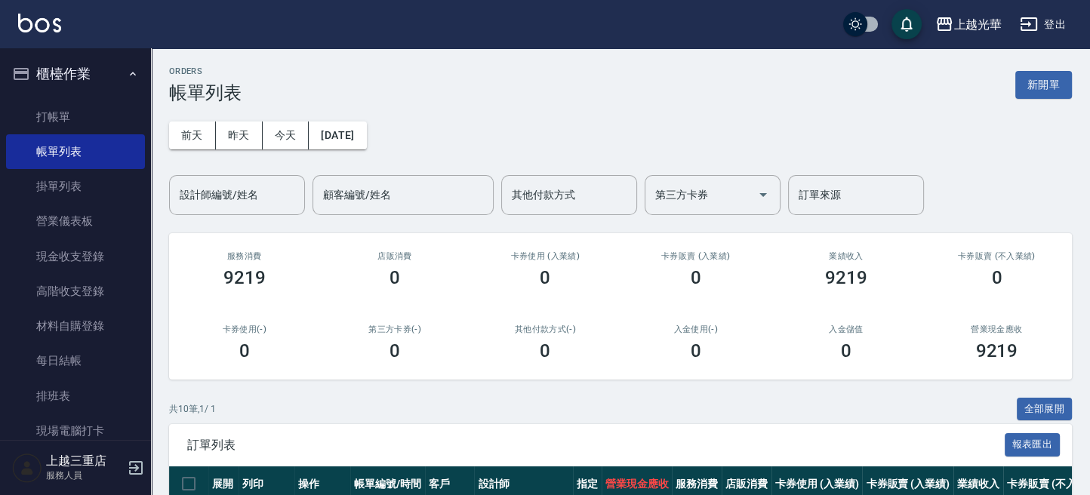
click at [1048, 100] on div "ORDERS 帳單列表 新開單" at bounding box center [620, 84] width 903 height 37
click at [1040, 94] on button "新開單" at bounding box center [1043, 85] width 57 height 28
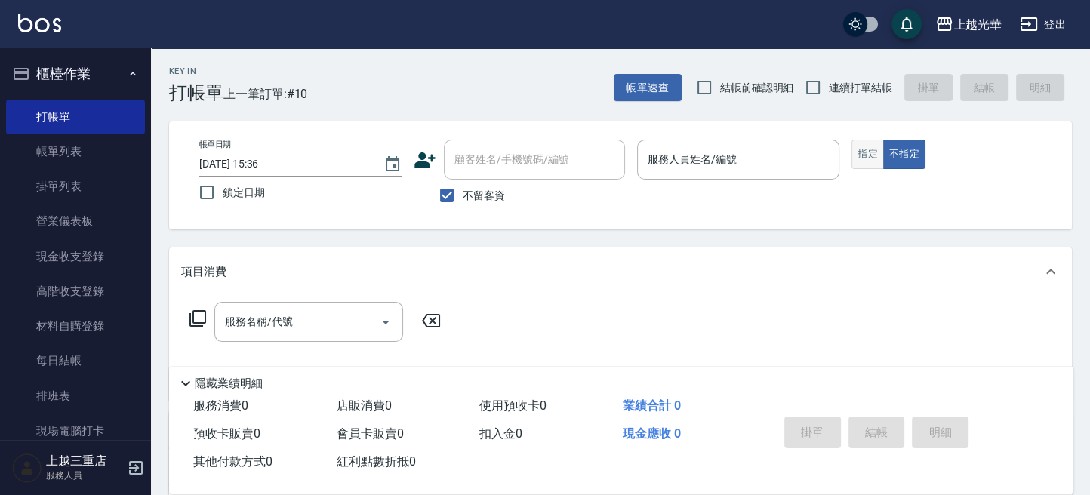
drag, startPoint x: 837, startPoint y: 92, endPoint x: 859, endPoint y: 146, distance: 58.6
click at [840, 100] on label "連續打單結帳" at bounding box center [844, 88] width 95 height 32
click at [829, 100] on input "連續打單結帳" at bounding box center [813, 88] width 32 height 32
checkbox input "true"
click at [865, 150] on button "指定" at bounding box center [868, 154] width 32 height 29
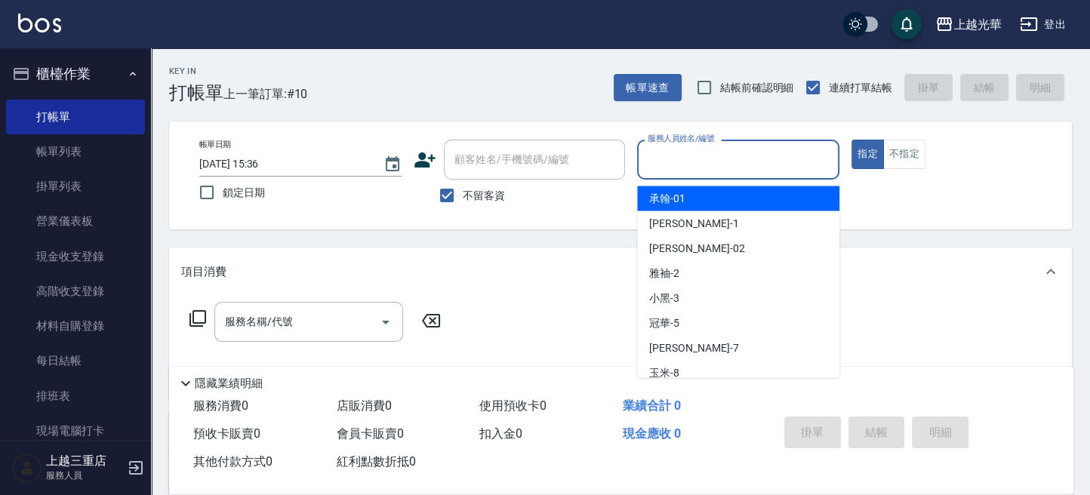
drag, startPoint x: 732, startPoint y: 168, endPoint x: 571, endPoint y: 210, distance: 166.1
click at [731, 168] on input "服務人員姓名/編號" at bounding box center [738, 159] width 189 height 26
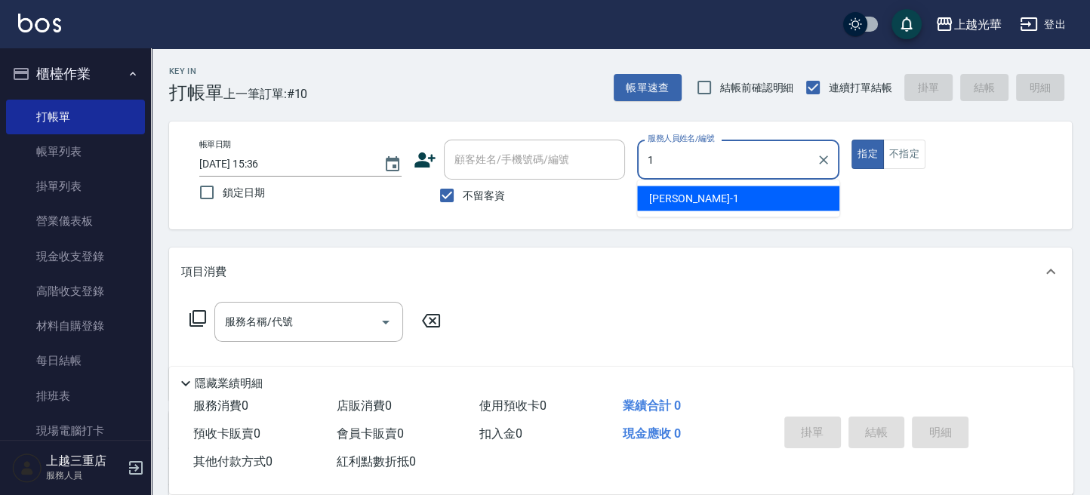
type input "小[PERSON_NAME]-1"
type button "true"
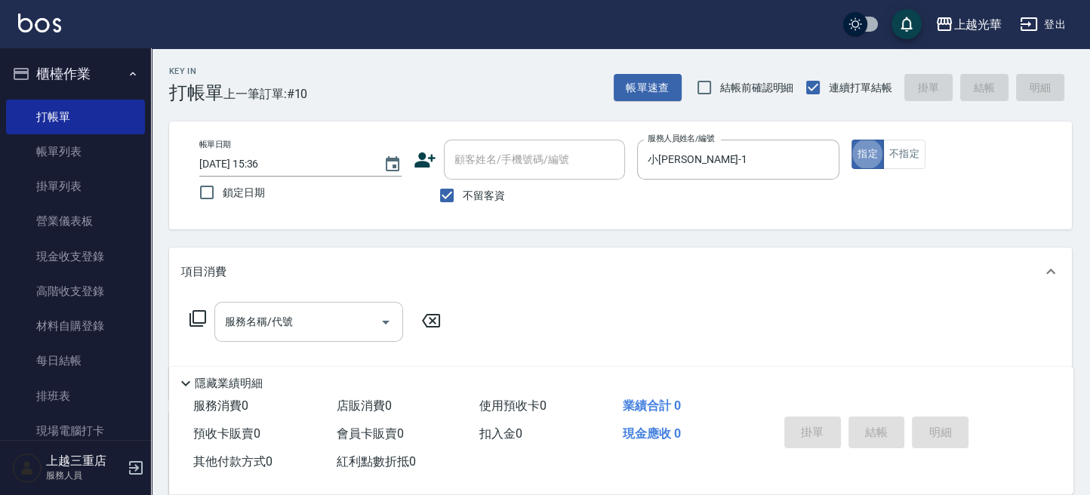
drag, startPoint x: 302, startPoint y: 322, endPoint x: 309, endPoint y: 318, distance: 8.2
click at [303, 322] on input "服務名稱/代號" at bounding box center [297, 322] width 152 height 26
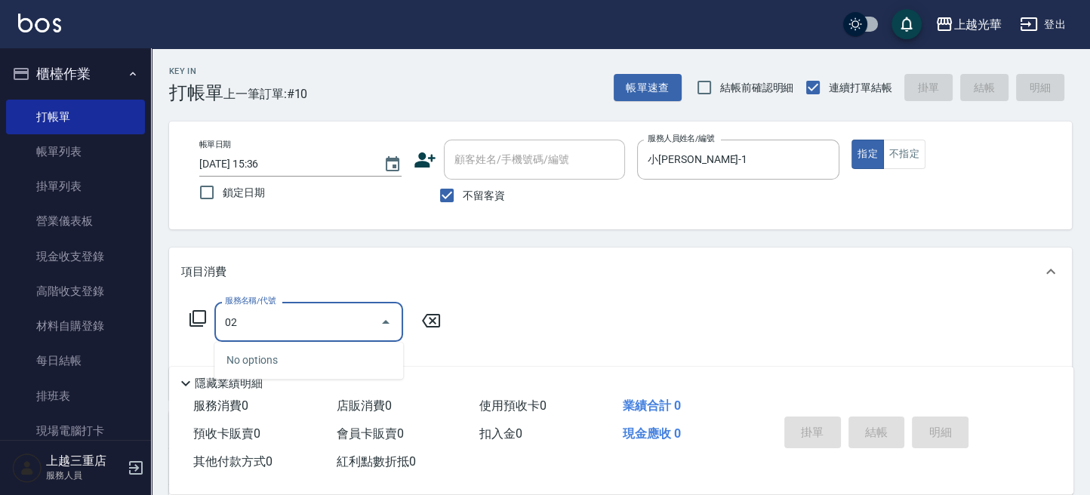
drag, startPoint x: 311, startPoint y: 321, endPoint x: 223, endPoint y: 322, distance: 87.6
click at [224, 322] on input "02" at bounding box center [297, 322] width 152 height 26
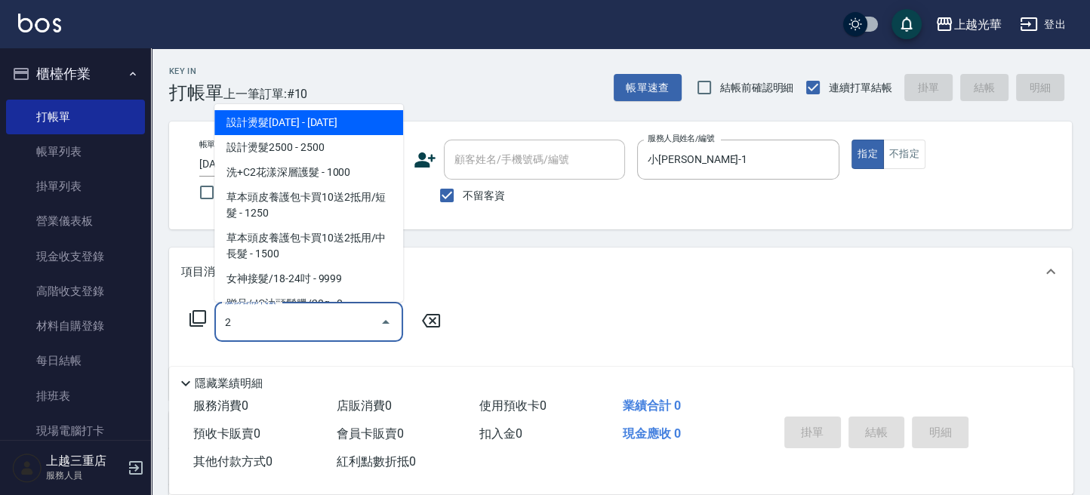
click at [301, 315] on input "2" at bounding box center [297, 322] width 152 height 26
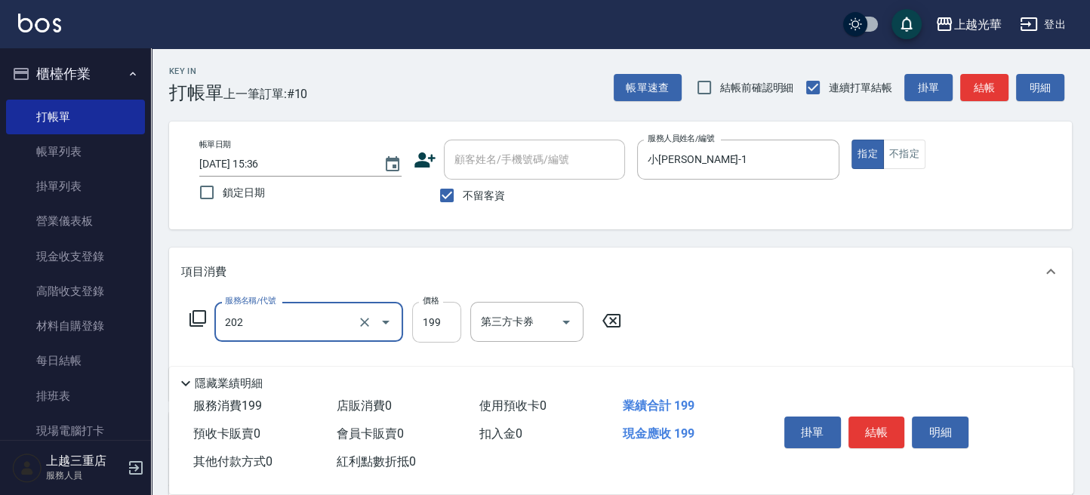
type input "不指定單剪(202)"
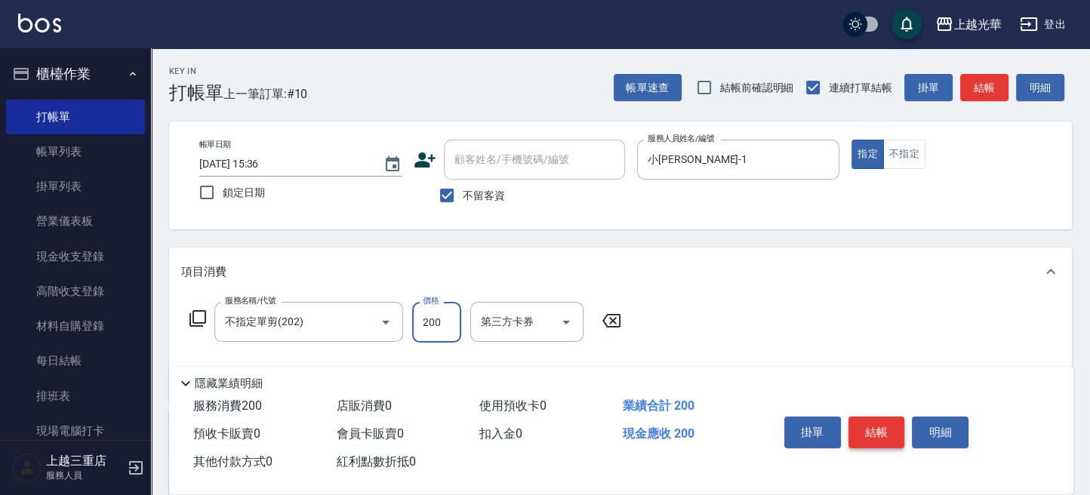
type input "200"
click at [887, 421] on button "結帳" at bounding box center [877, 433] width 57 height 32
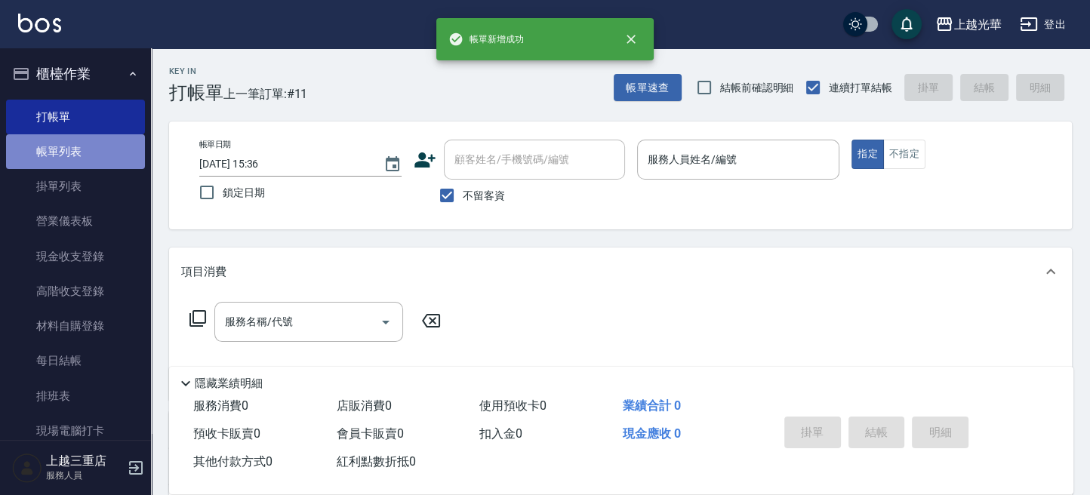
click at [97, 159] on link "帳單列表" at bounding box center [75, 151] width 139 height 35
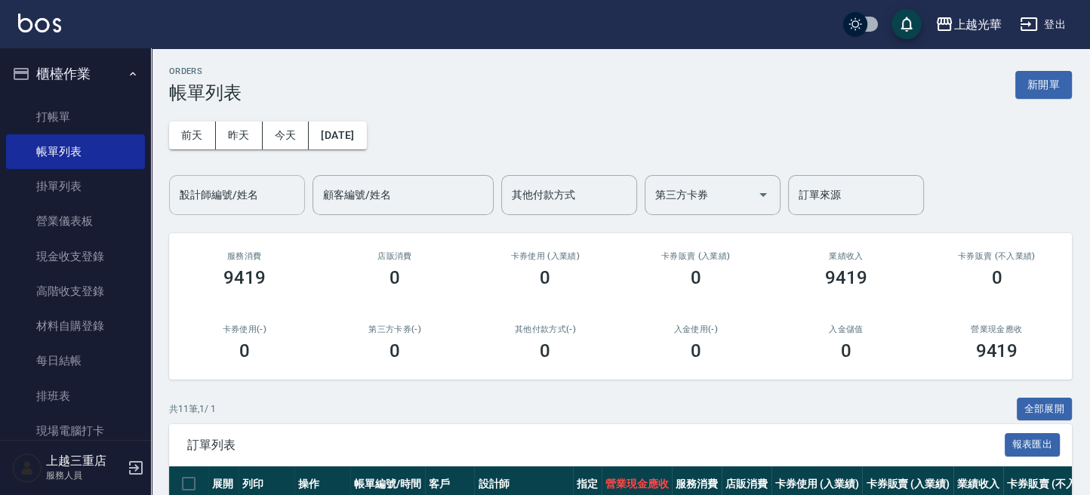
click at [207, 192] on input "1" at bounding box center [237, 195] width 122 height 26
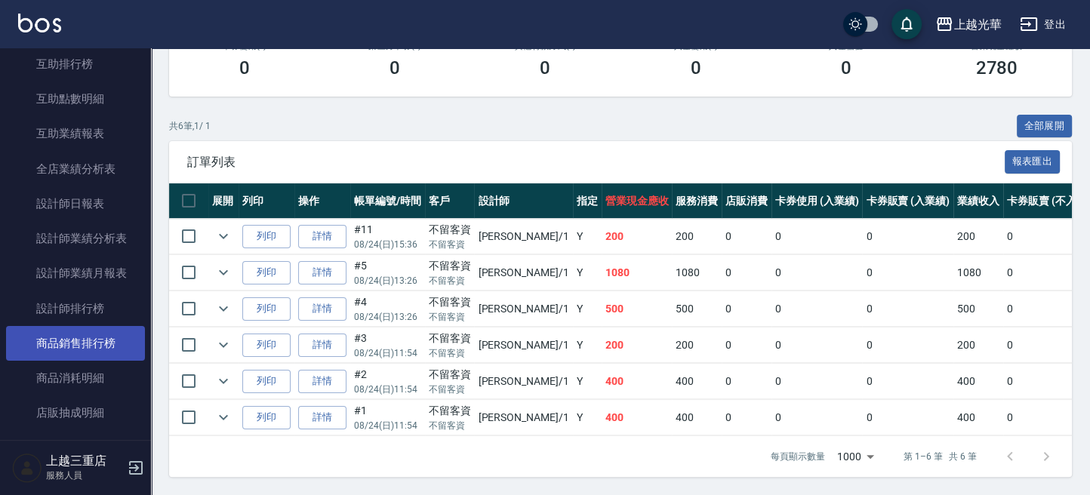
scroll to position [604, 0]
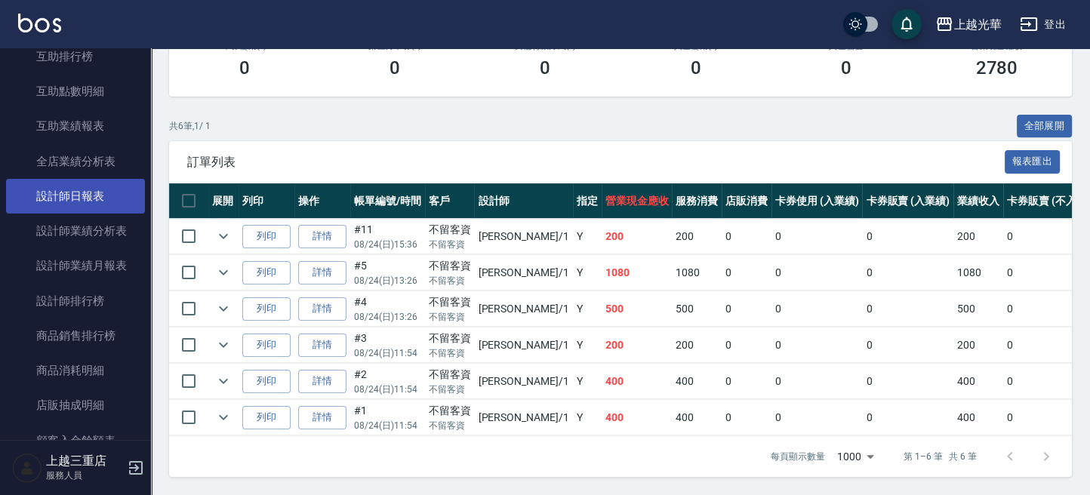
type input "小[PERSON_NAME]-1"
click at [97, 207] on link "設計師日報表" at bounding box center [75, 196] width 139 height 35
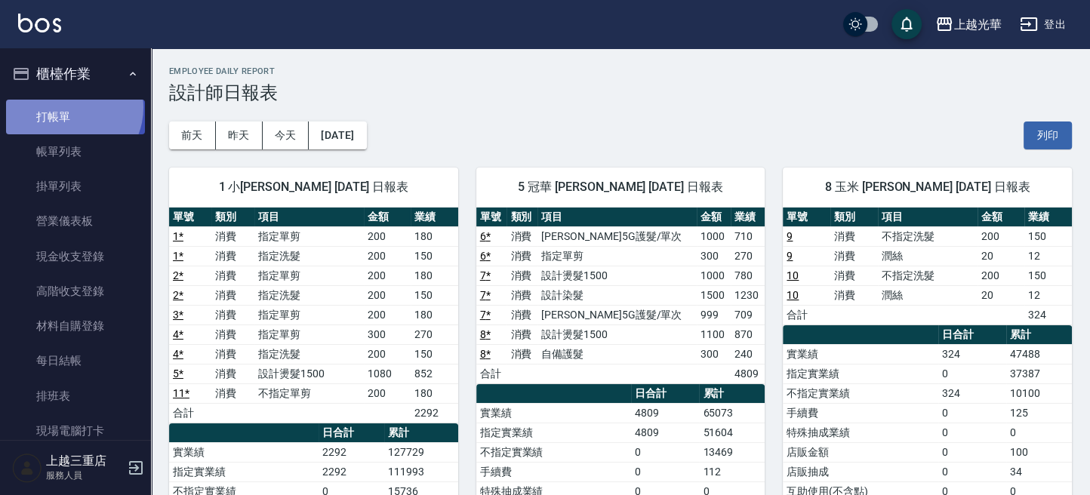
click at [67, 107] on link "打帳單" at bounding box center [75, 117] width 139 height 35
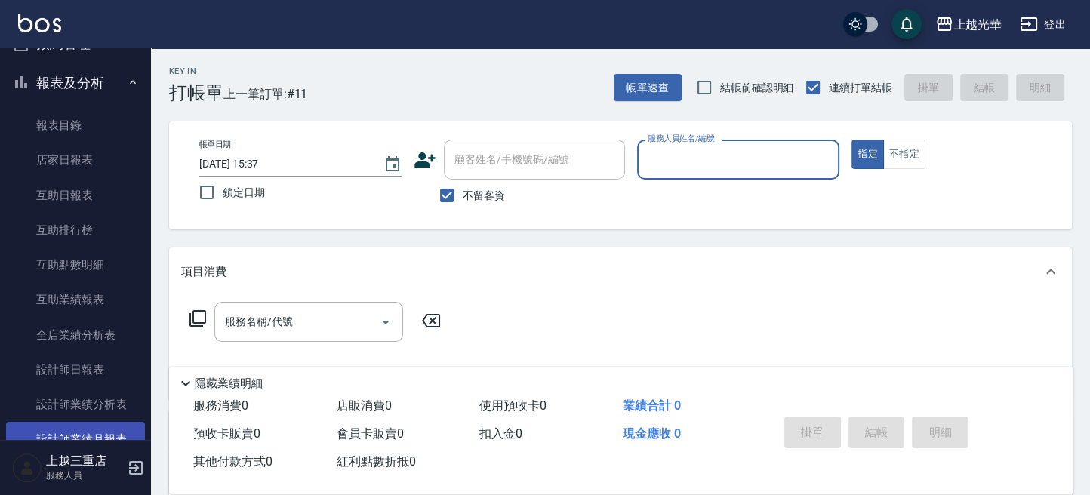
scroll to position [604, 0]
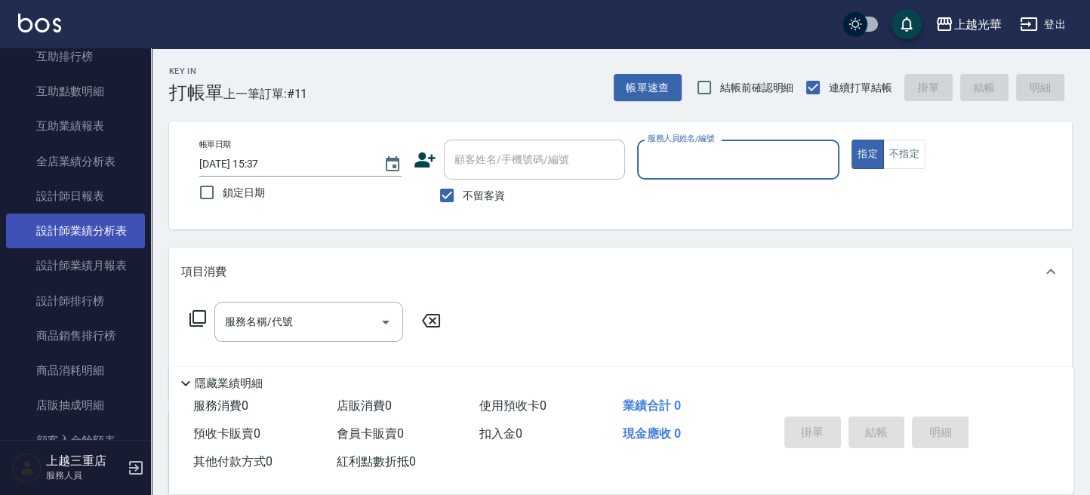
click at [99, 236] on link "設計師業績分析表" at bounding box center [75, 231] width 139 height 35
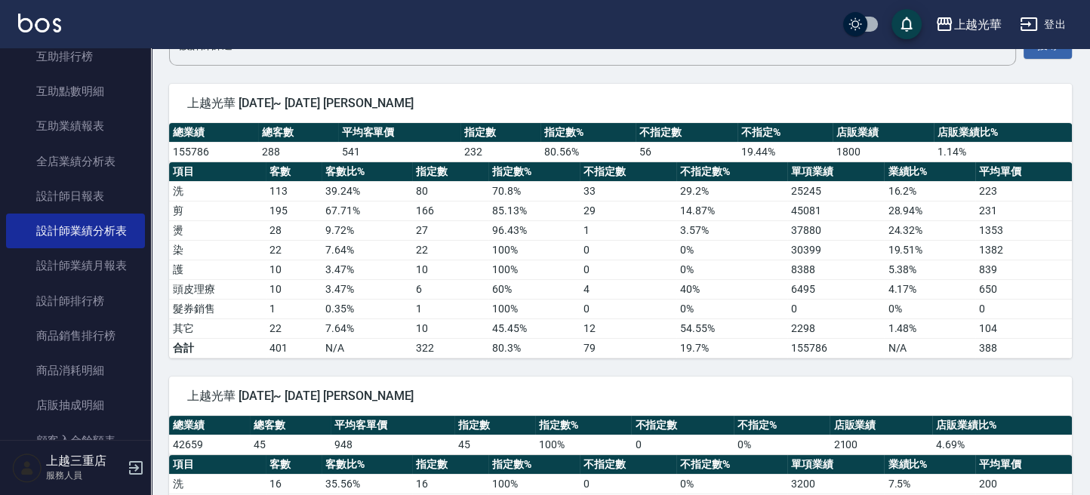
scroll to position [201, 0]
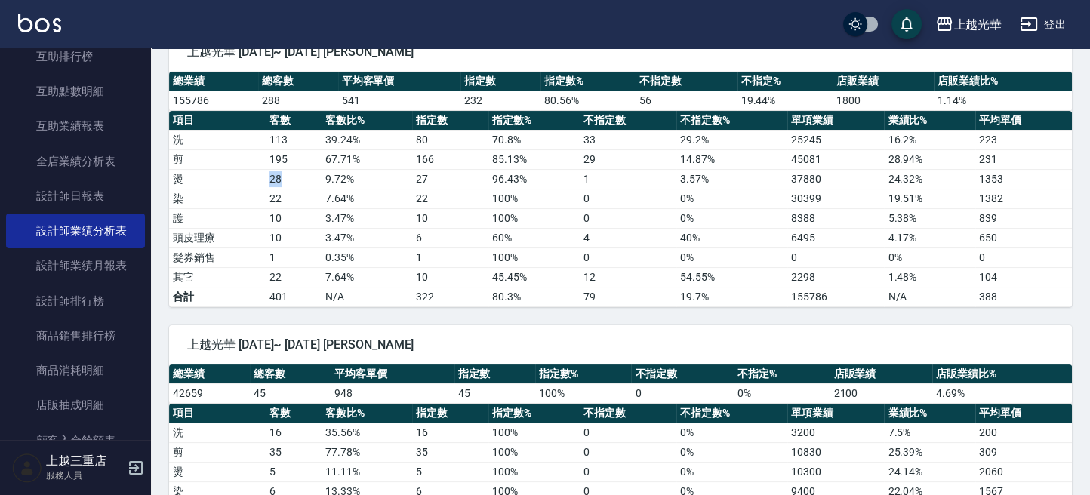
drag, startPoint x: 288, startPoint y: 180, endPoint x: 272, endPoint y: 180, distance: 15.9
click at [272, 180] on td "28" at bounding box center [294, 179] width 56 height 20
click at [277, 199] on td "22" at bounding box center [294, 199] width 56 height 20
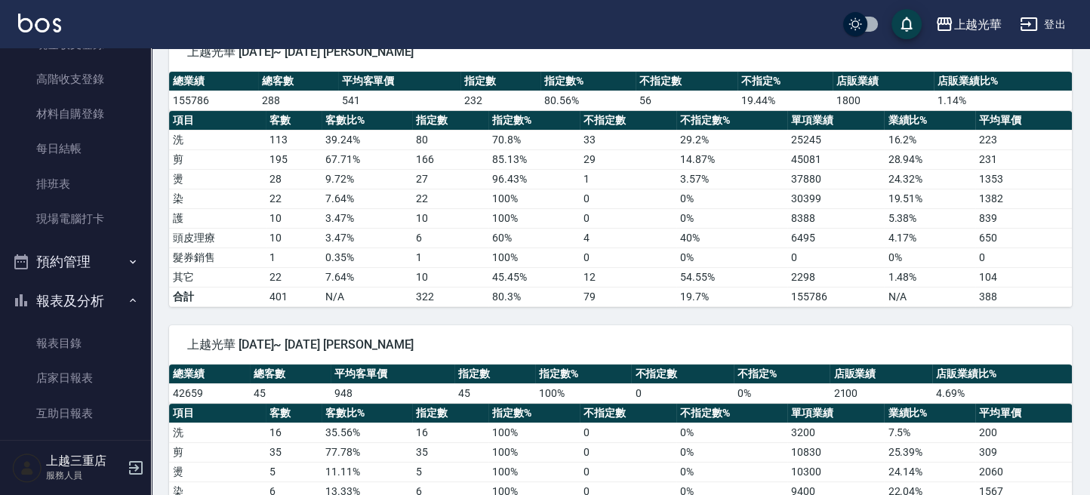
scroll to position [0, 0]
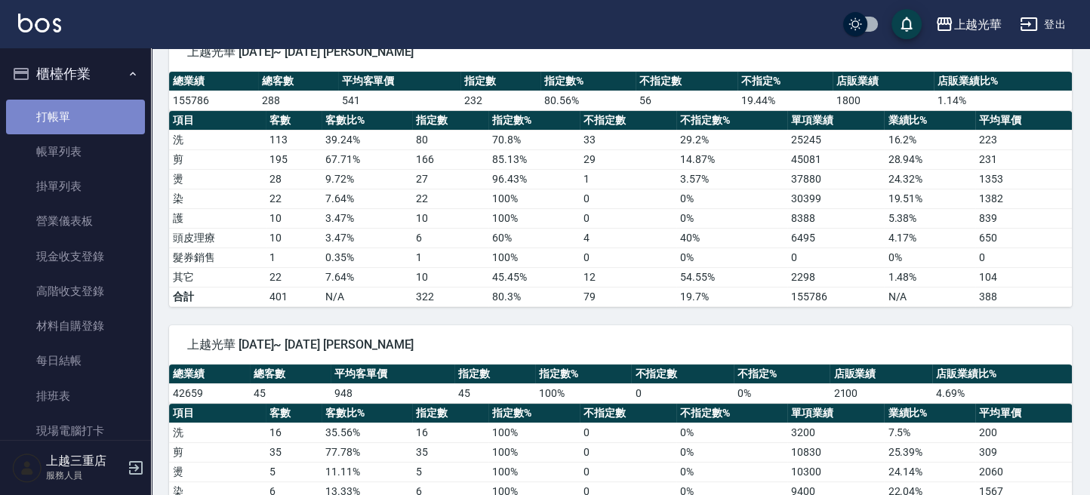
click at [99, 123] on link "打帳單" at bounding box center [75, 117] width 139 height 35
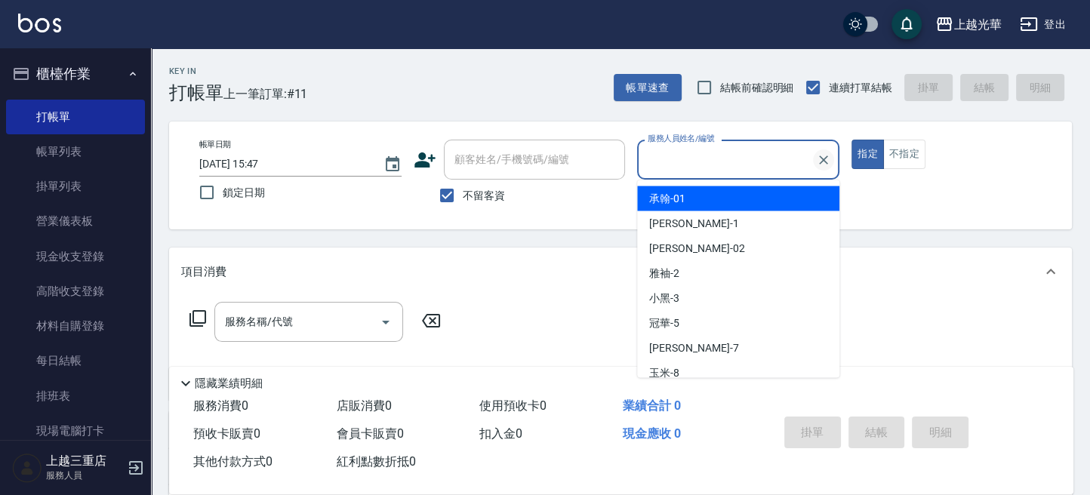
click at [828, 156] on icon "Clear" at bounding box center [823, 159] width 15 height 15
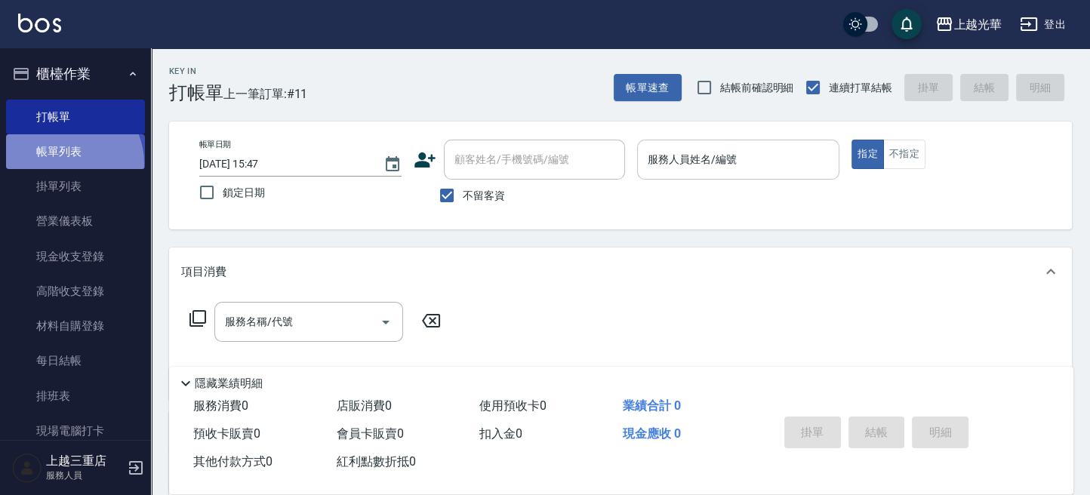
click at [67, 163] on link "帳單列表" at bounding box center [75, 151] width 139 height 35
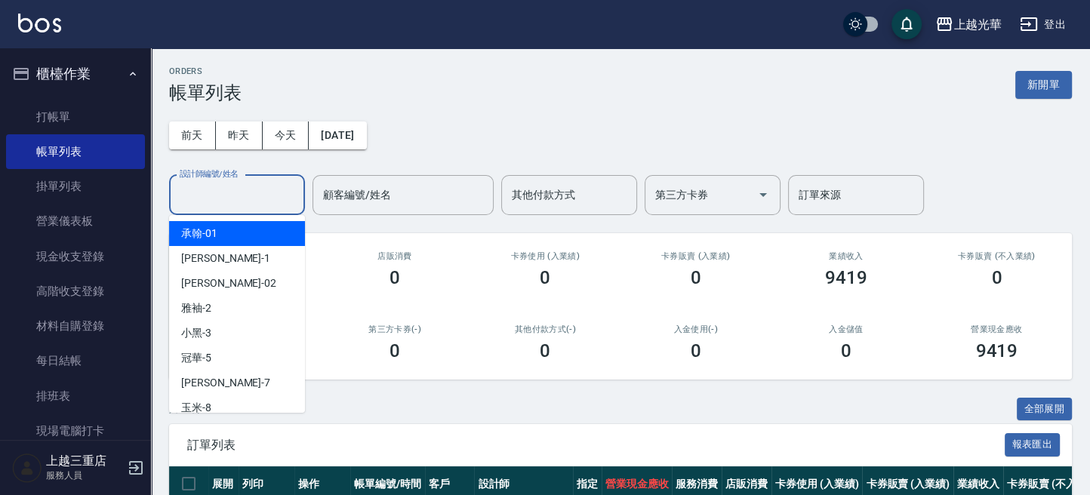
drag, startPoint x: 194, startPoint y: 199, endPoint x: 193, endPoint y: 212, distance: 13.6
click at [194, 201] on input "設計師編號/姓名" at bounding box center [237, 195] width 122 height 26
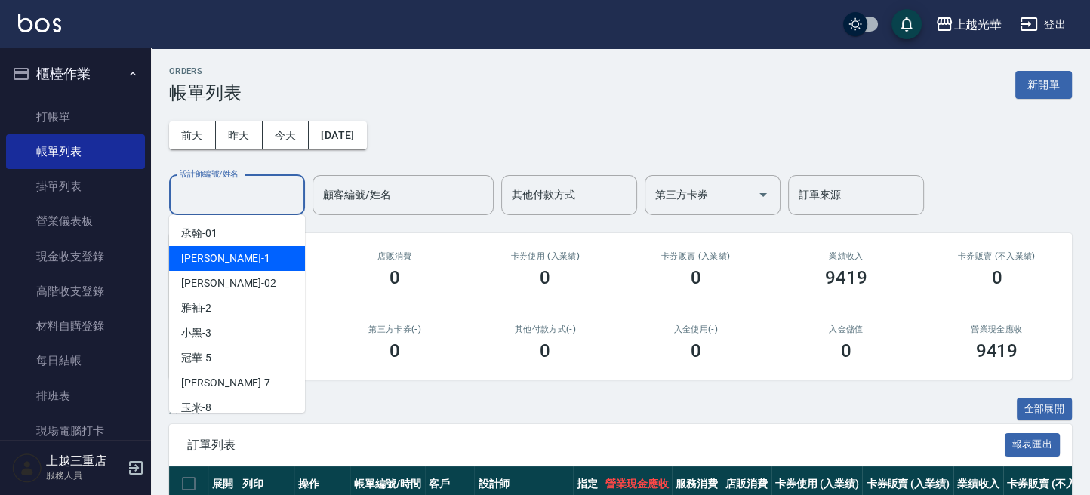
click at [193, 248] on div "小詹 -1" at bounding box center [237, 258] width 136 height 25
type input "小[PERSON_NAME]-1"
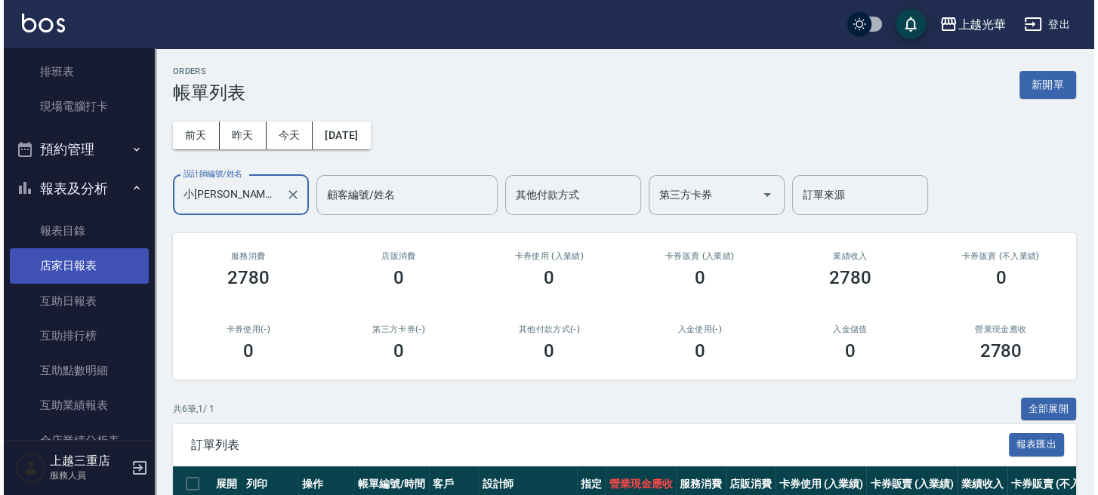
scroll to position [302, 0]
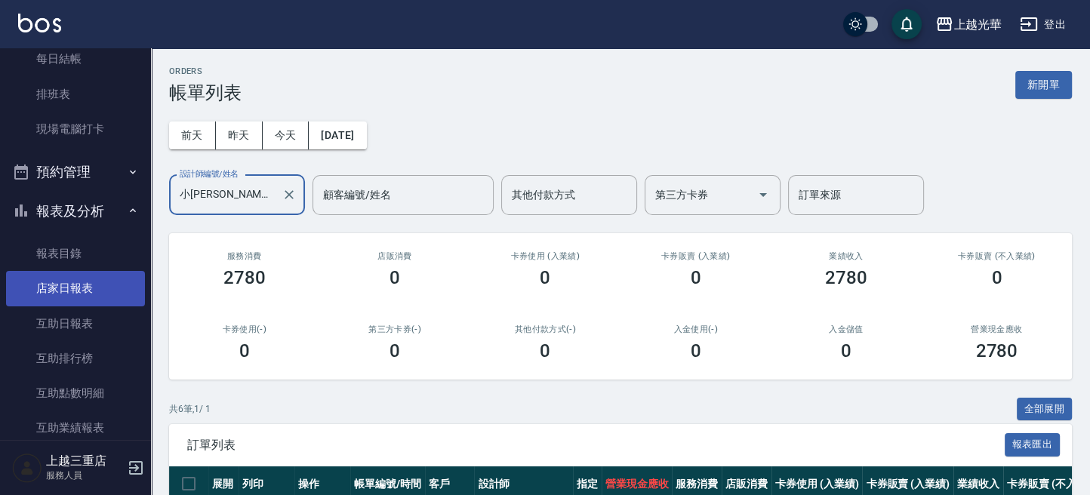
click at [99, 288] on link "店家日報表" at bounding box center [75, 288] width 139 height 35
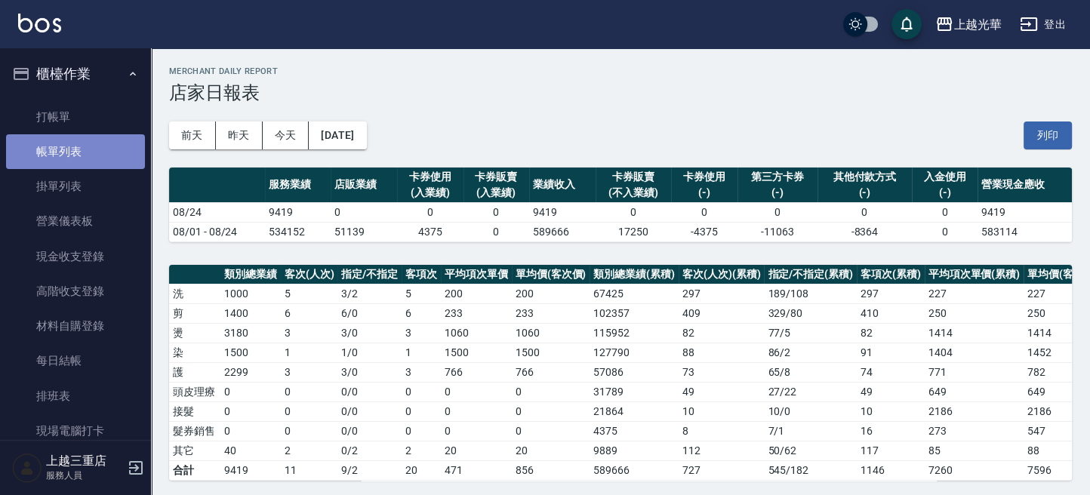
click at [78, 153] on link "帳單列表" at bounding box center [75, 151] width 139 height 35
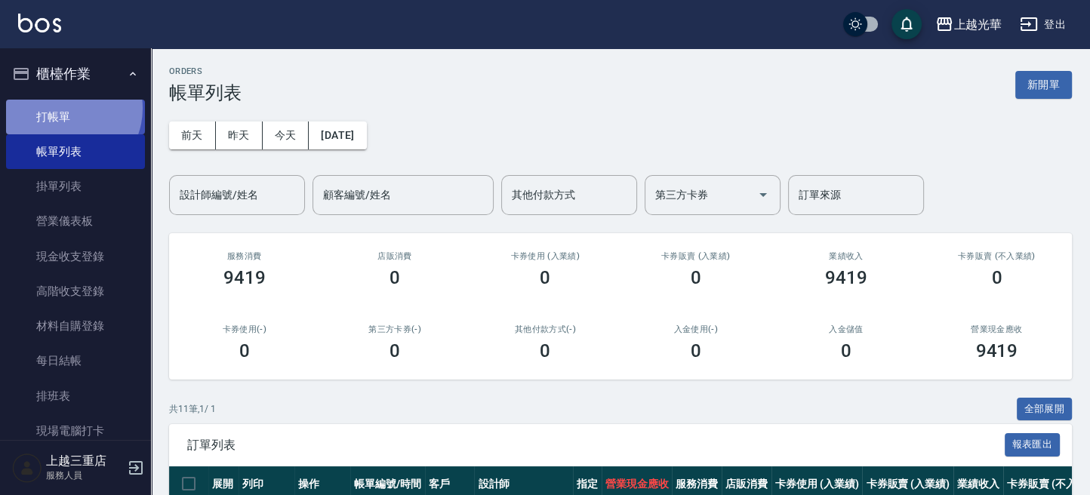
click at [66, 108] on link "打帳單" at bounding box center [75, 117] width 139 height 35
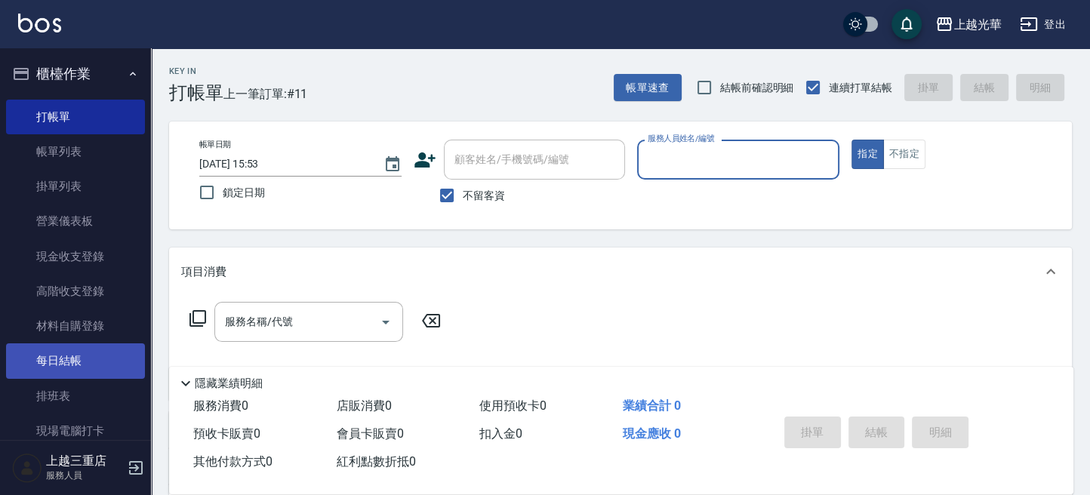
scroll to position [302, 0]
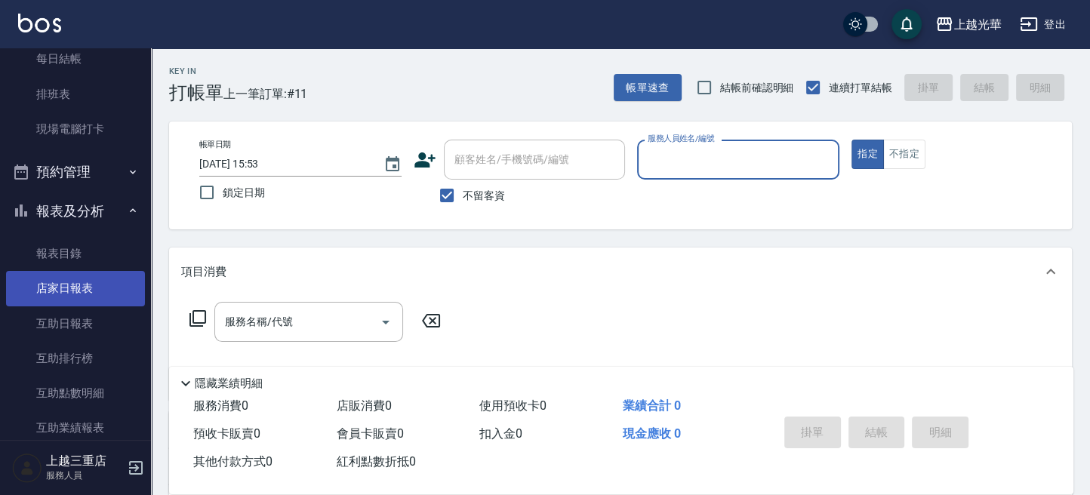
click at [72, 294] on link "店家日報表" at bounding box center [75, 288] width 139 height 35
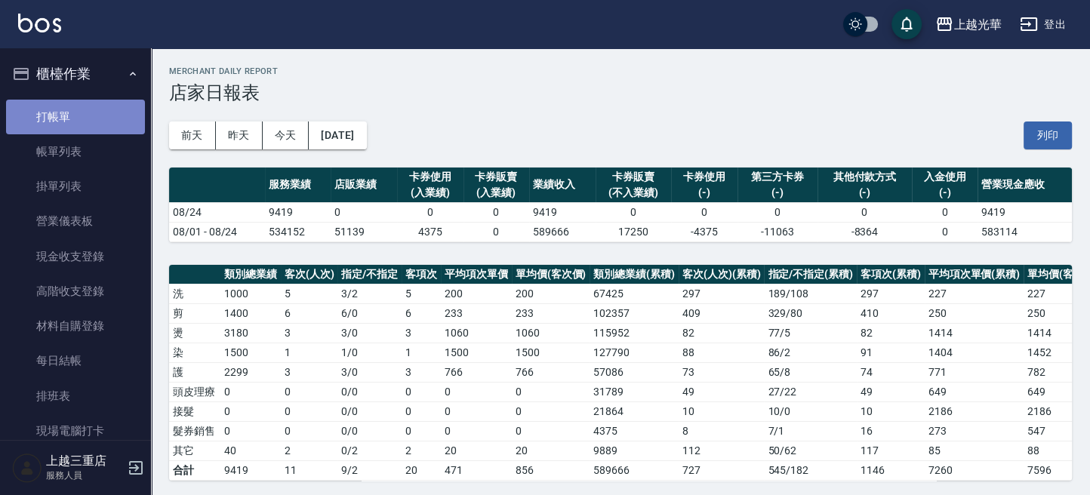
click at [87, 106] on link "打帳單" at bounding box center [75, 117] width 139 height 35
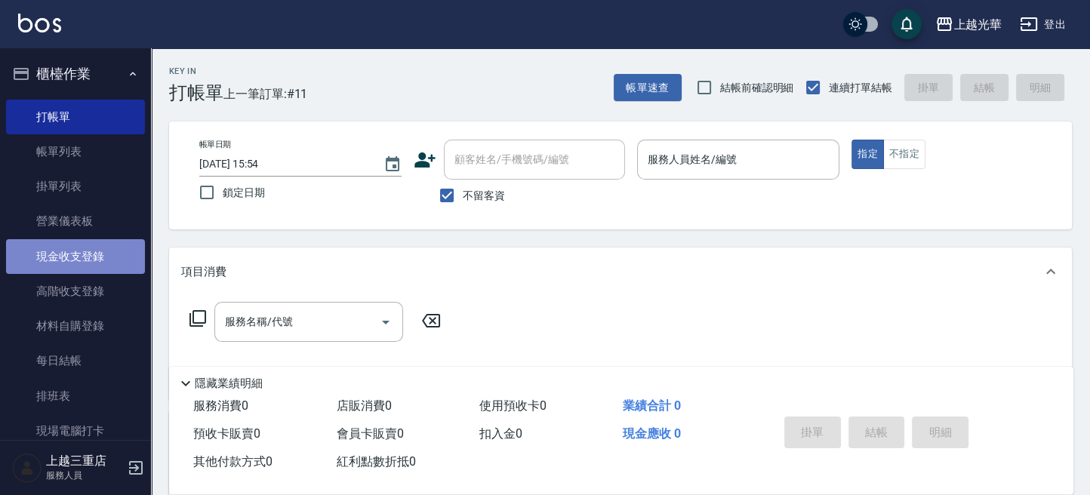
click at [116, 270] on link "現金收支登錄" at bounding box center [75, 256] width 139 height 35
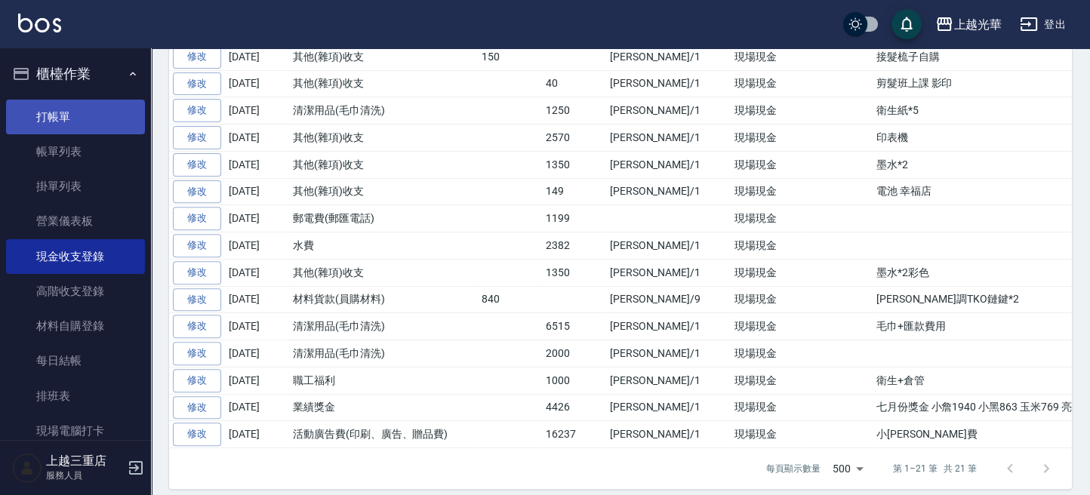
click at [57, 121] on link "打帳單" at bounding box center [75, 117] width 139 height 35
